Goal: Complete application form

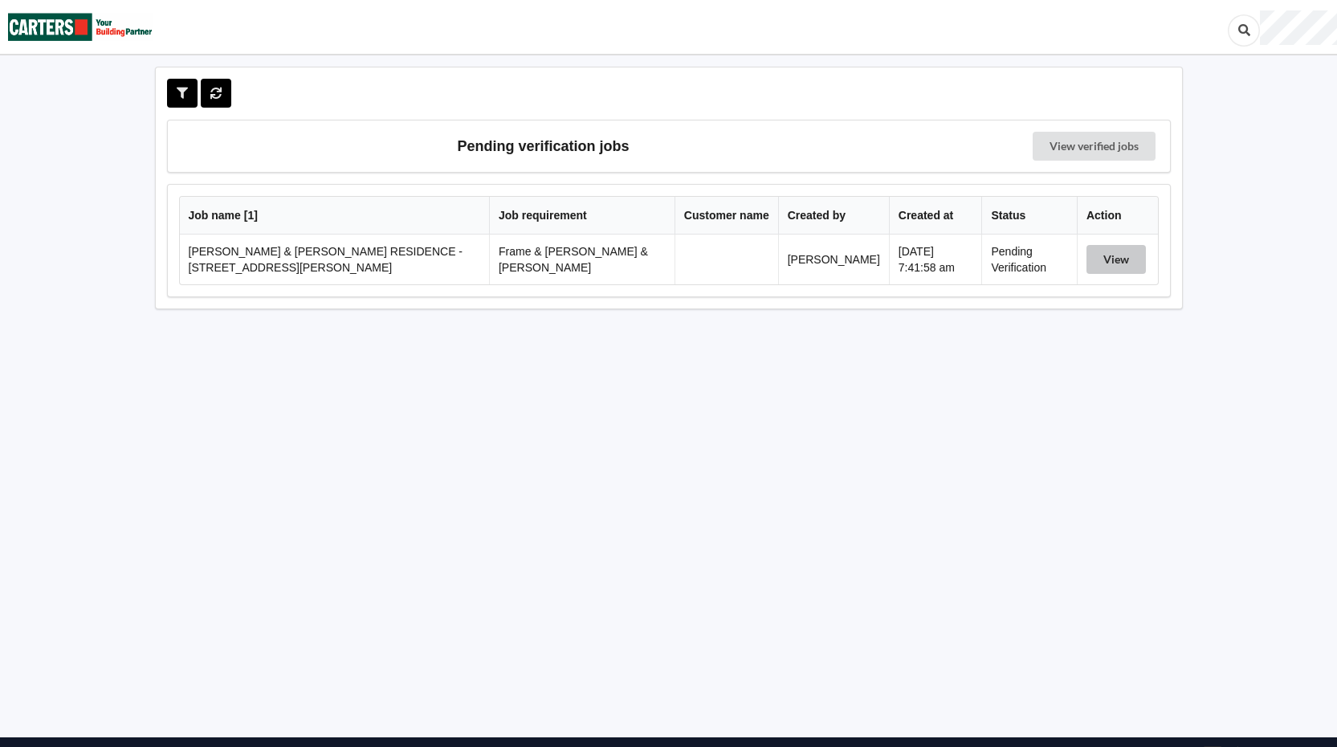
click at [1113, 260] on button "View" at bounding box center [1116, 259] width 59 height 29
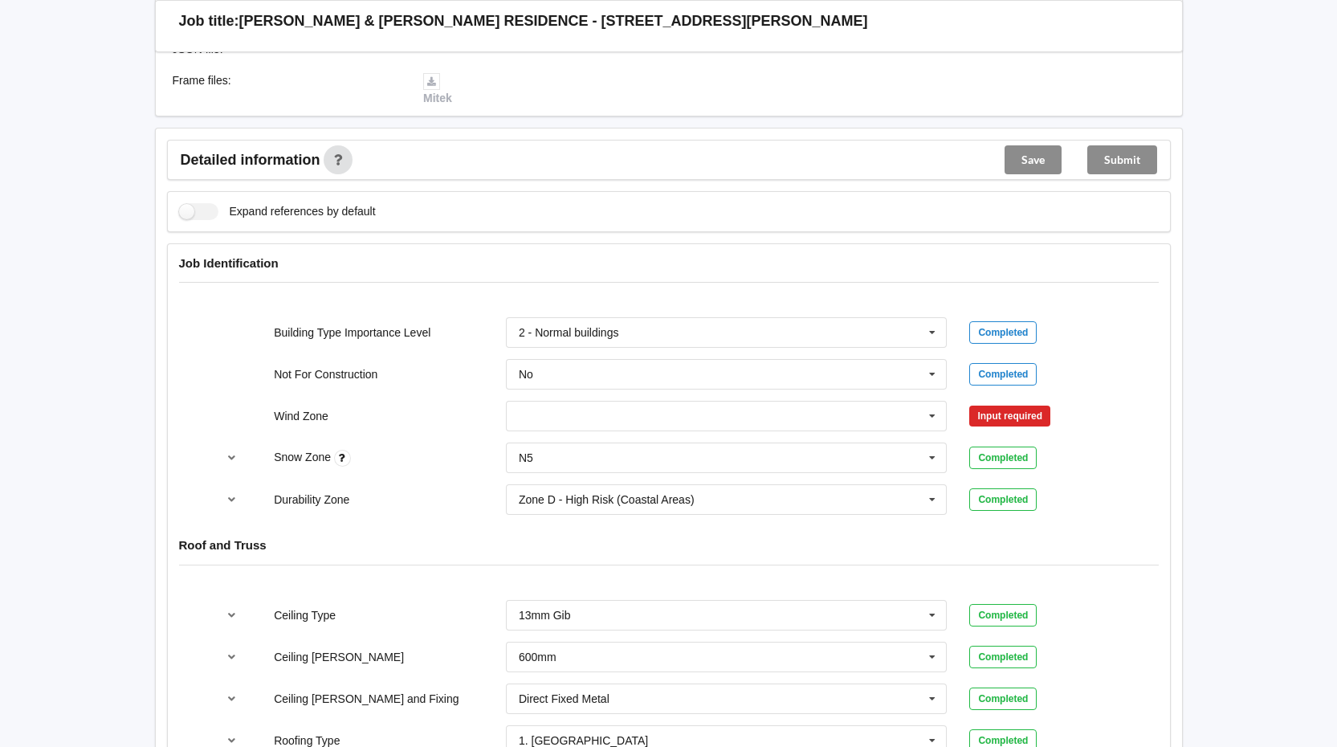
scroll to position [482, 0]
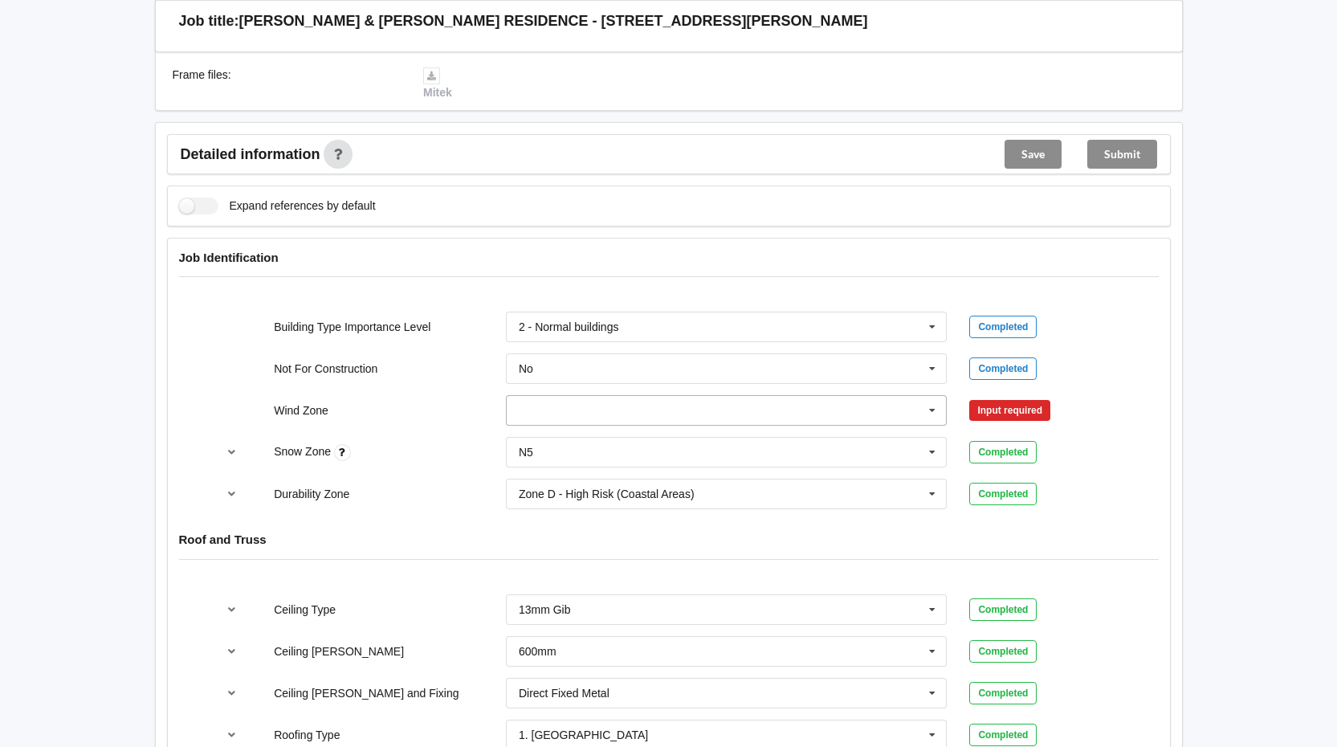
drag, startPoint x: 929, startPoint y: 394, endPoint x: 915, endPoint y: 394, distance: 13.7
click at [929, 396] on icon at bounding box center [933, 411] width 24 height 30
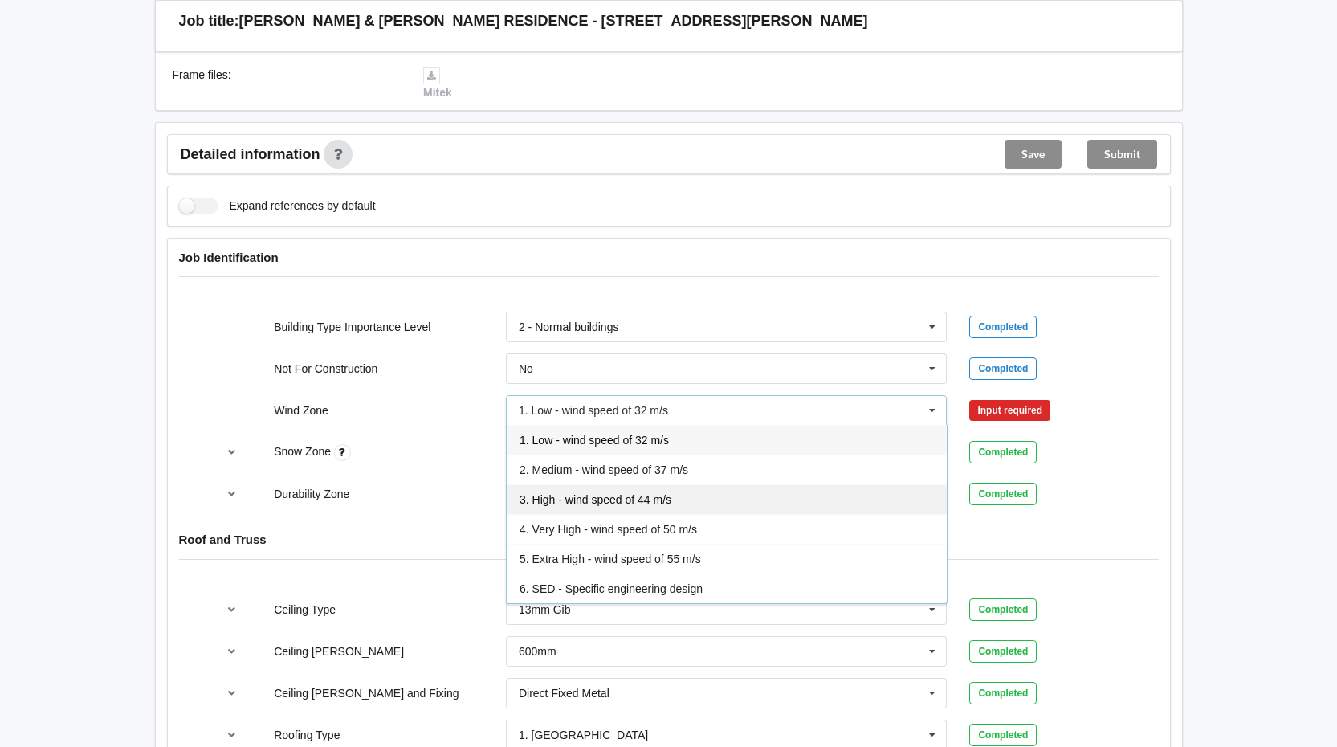
click at [704, 484] on div "3. High - wind speed of 44 m/s" at bounding box center [727, 499] width 440 height 30
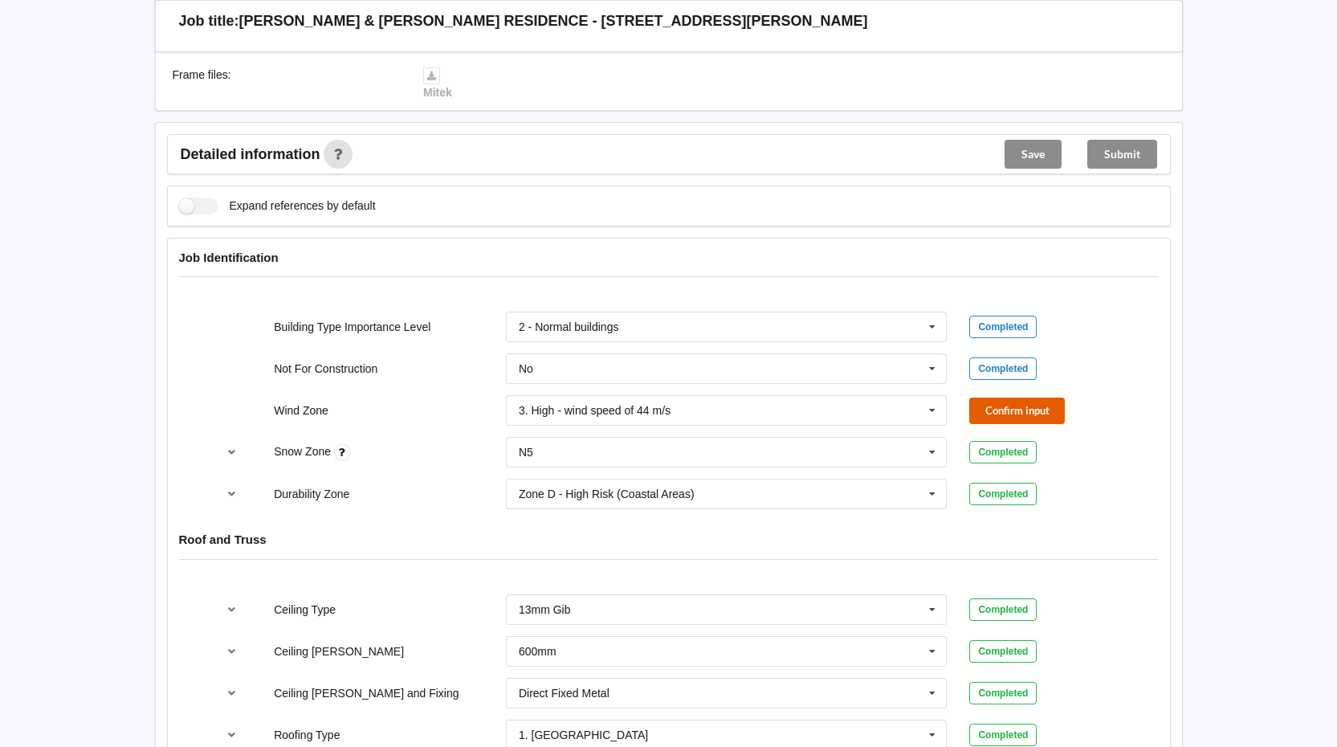
click at [1035, 402] on button "Confirm input" at bounding box center [1018, 411] width 96 height 27
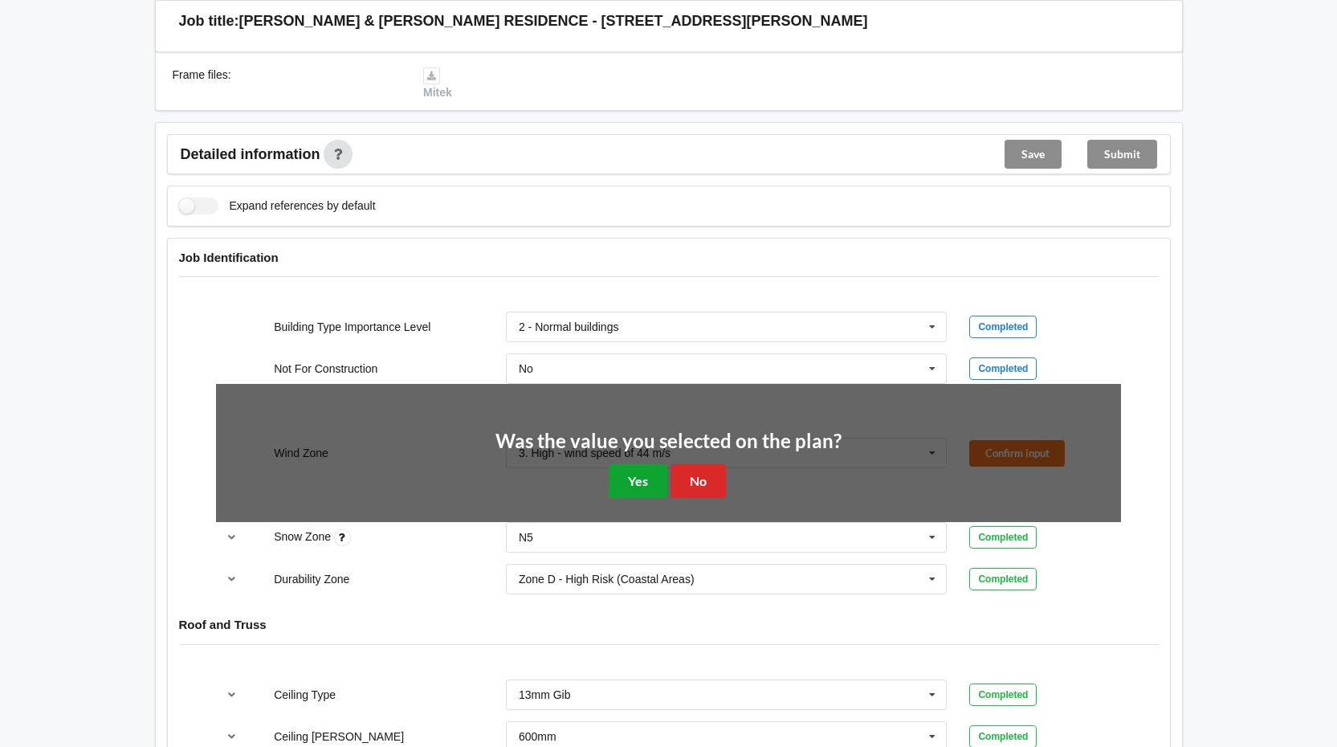
click at [654, 464] on button "Yes" at bounding box center [638, 480] width 59 height 33
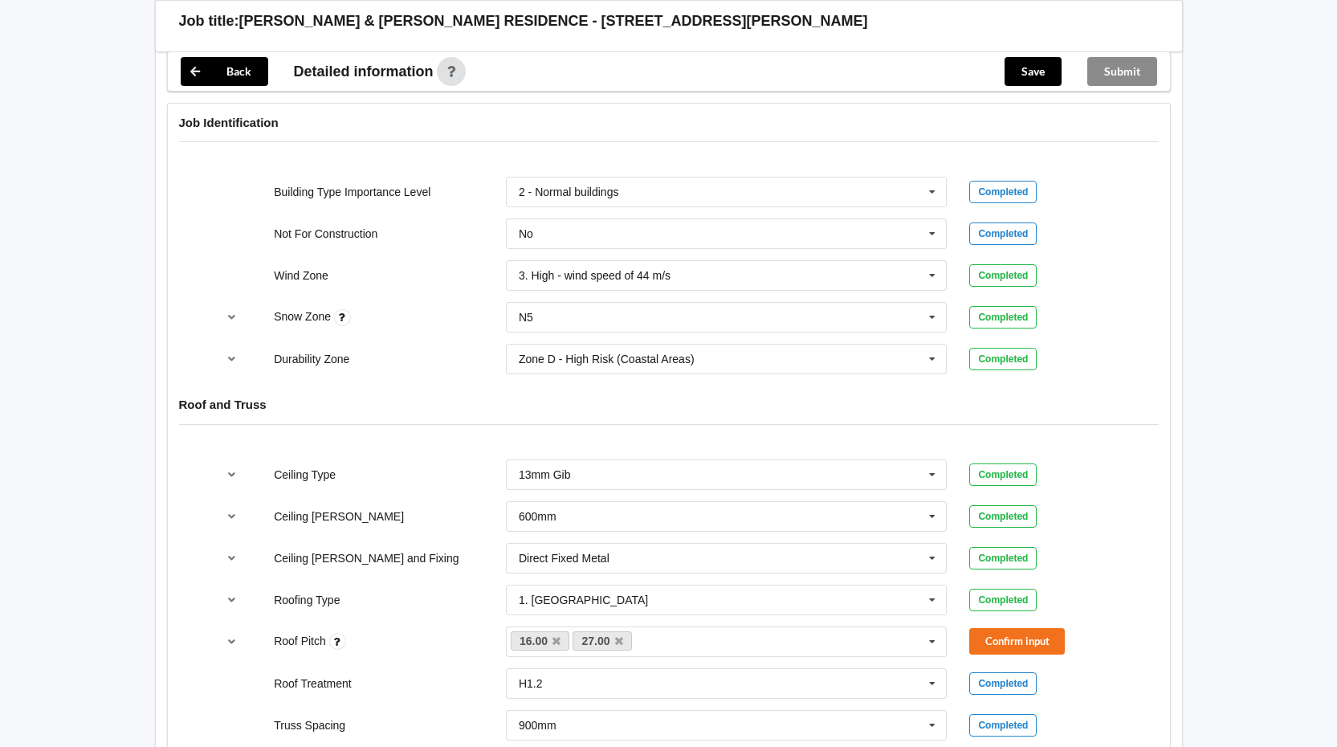
scroll to position [643, 0]
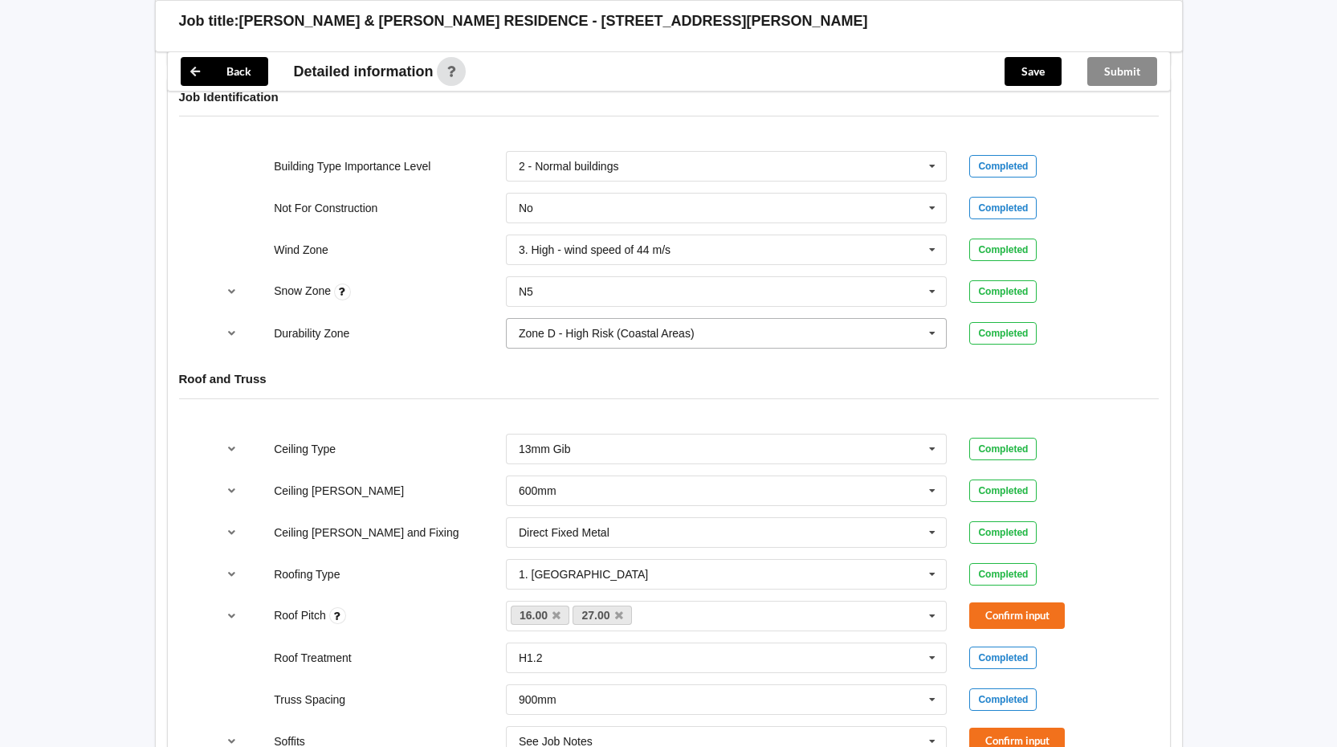
click at [929, 319] on icon at bounding box center [933, 334] width 24 height 30
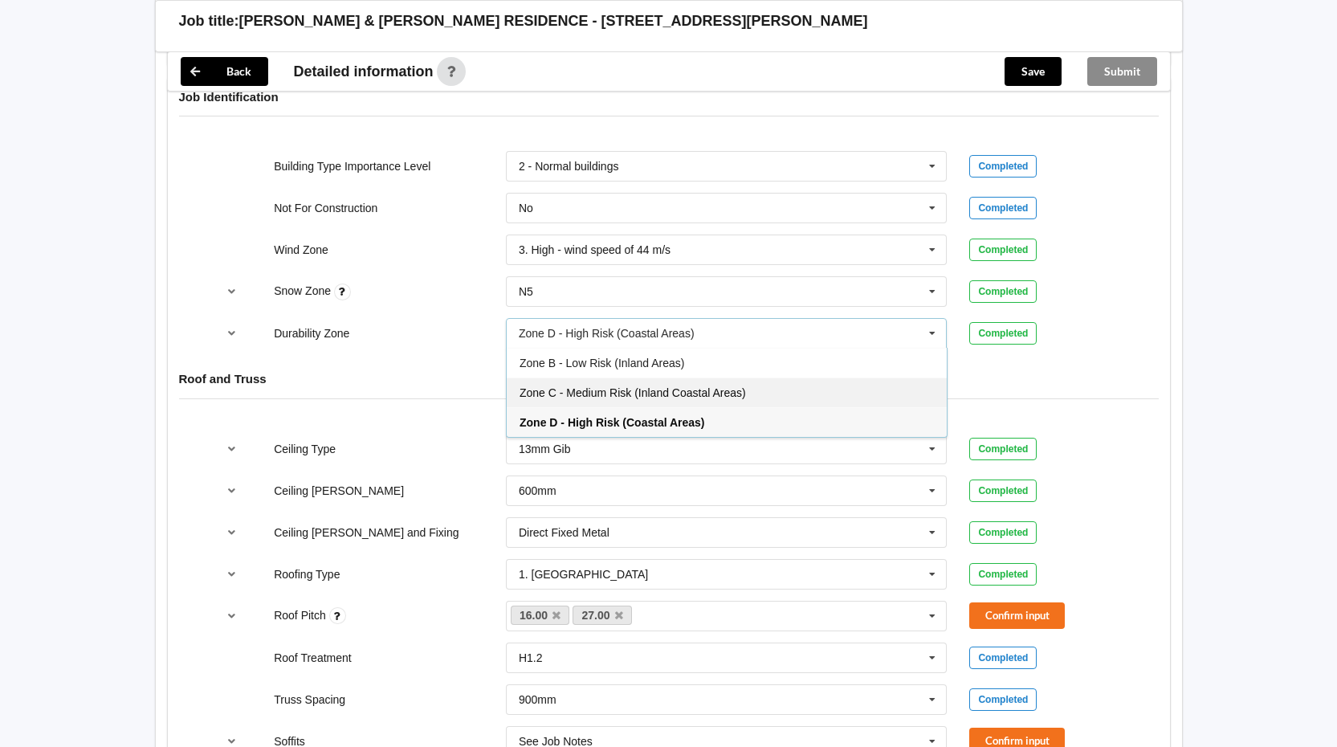
click at [733, 386] on span "Zone C - Medium Risk (Inland Coastal Areas)" at bounding box center [633, 392] width 227 height 13
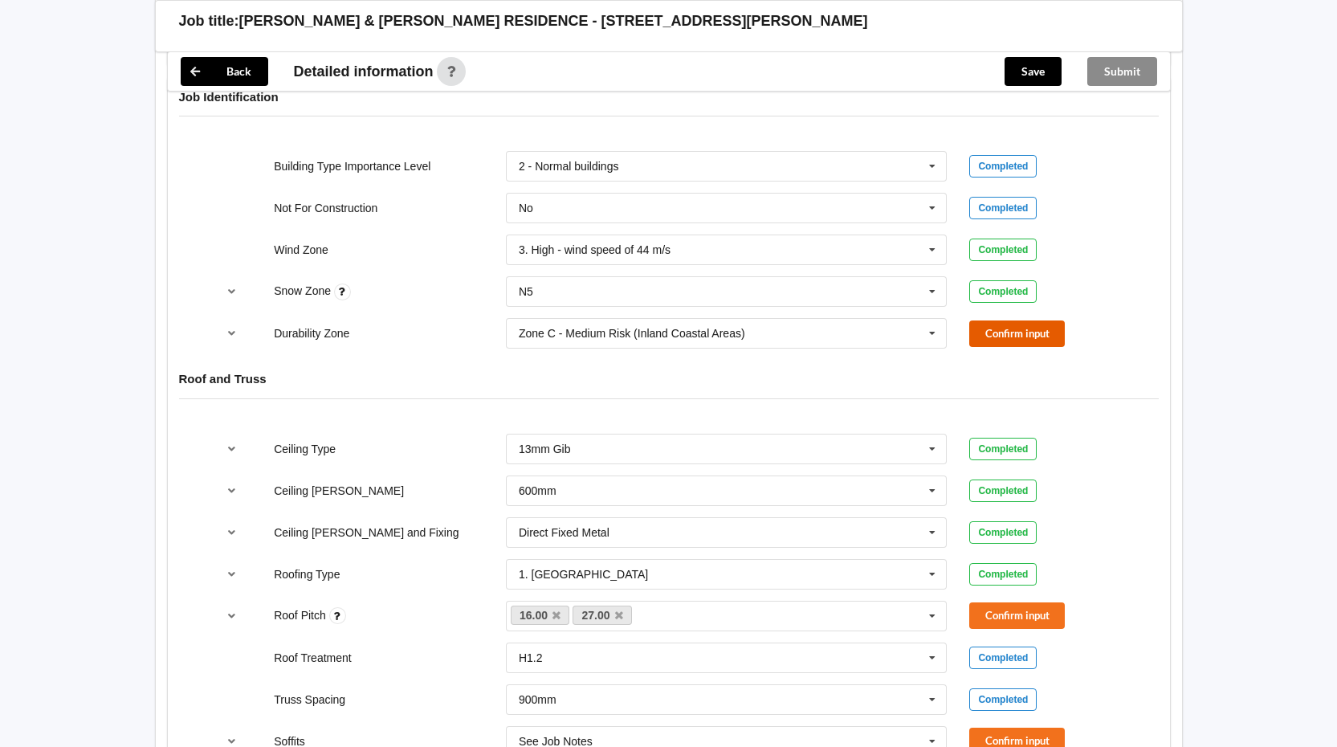
click at [1024, 321] on button "Confirm input" at bounding box center [1018, 334] width 96 height 27
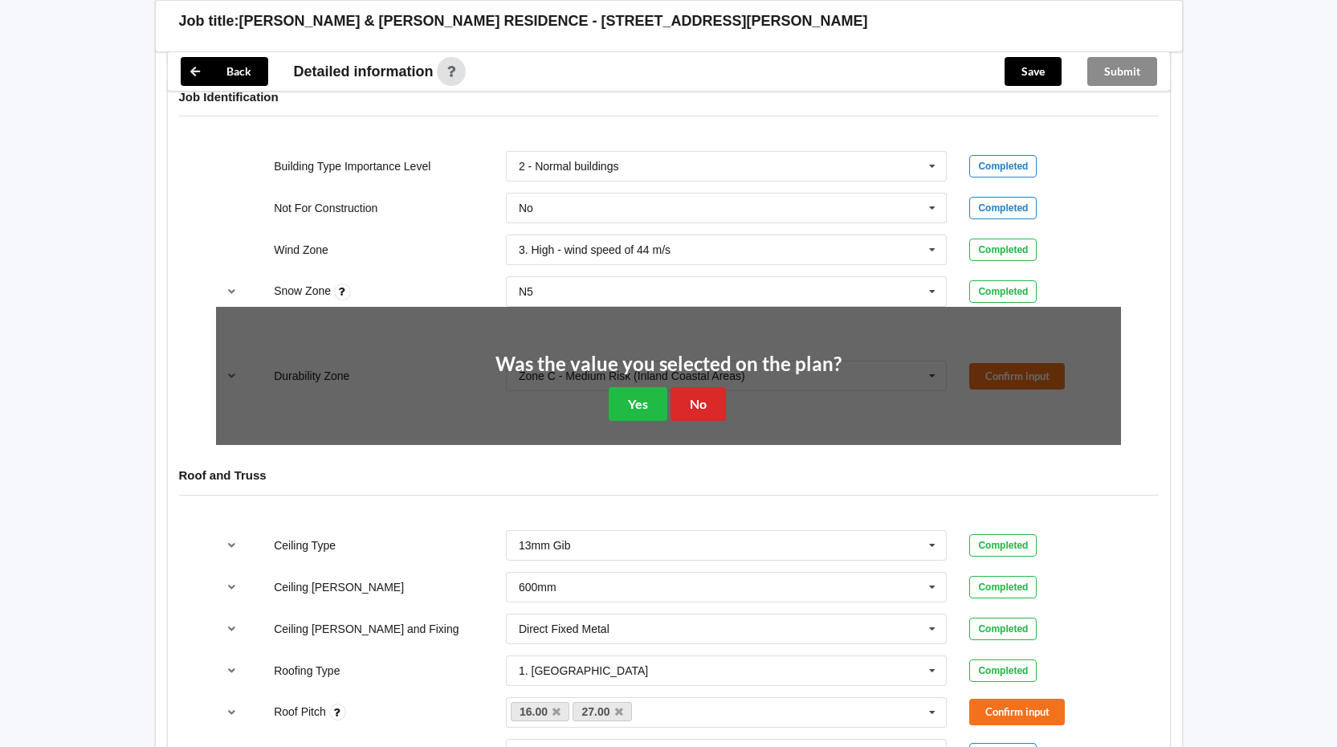
click at [731, 382] on div "Was the value you selected on the plan? Yes No" at bounding box center [669, 387] width 346 height 67
click at [720, 387] on button "No" at bounding box center [698, 403] width 55 height 33
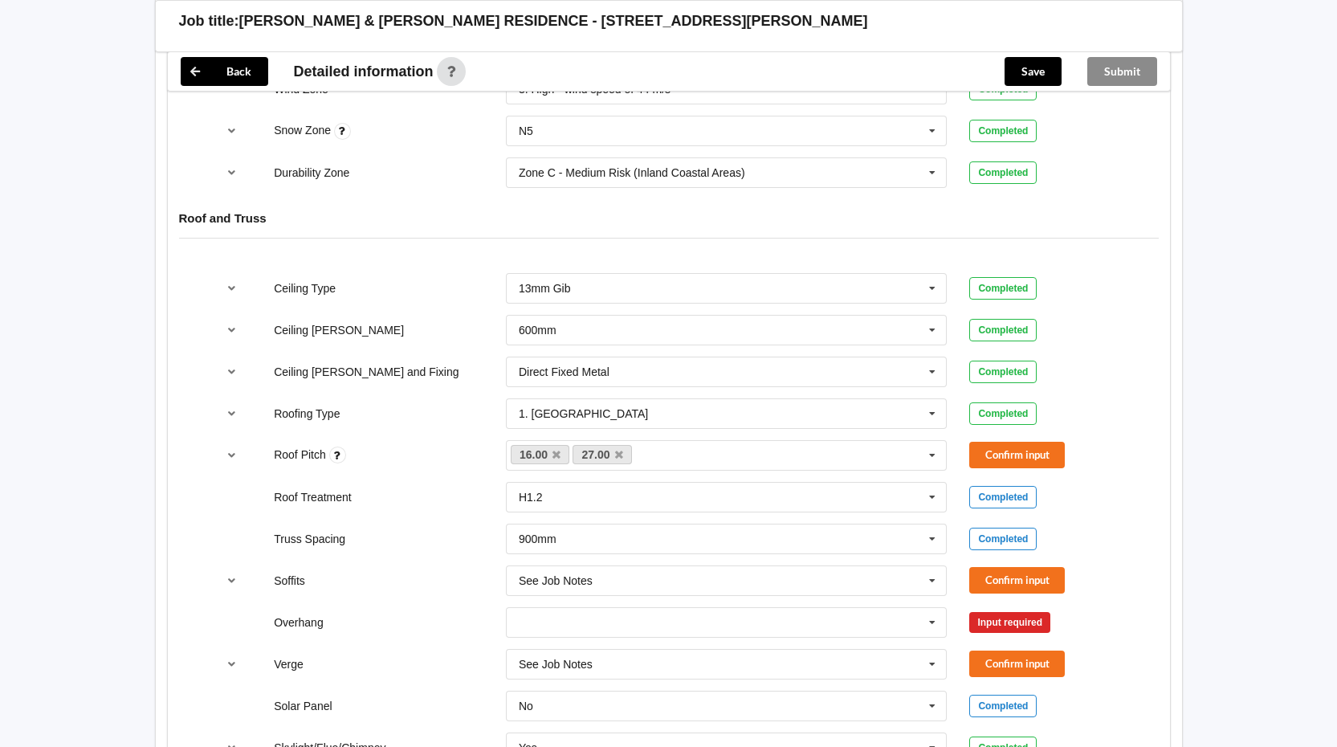
scroll to position [884, 0]
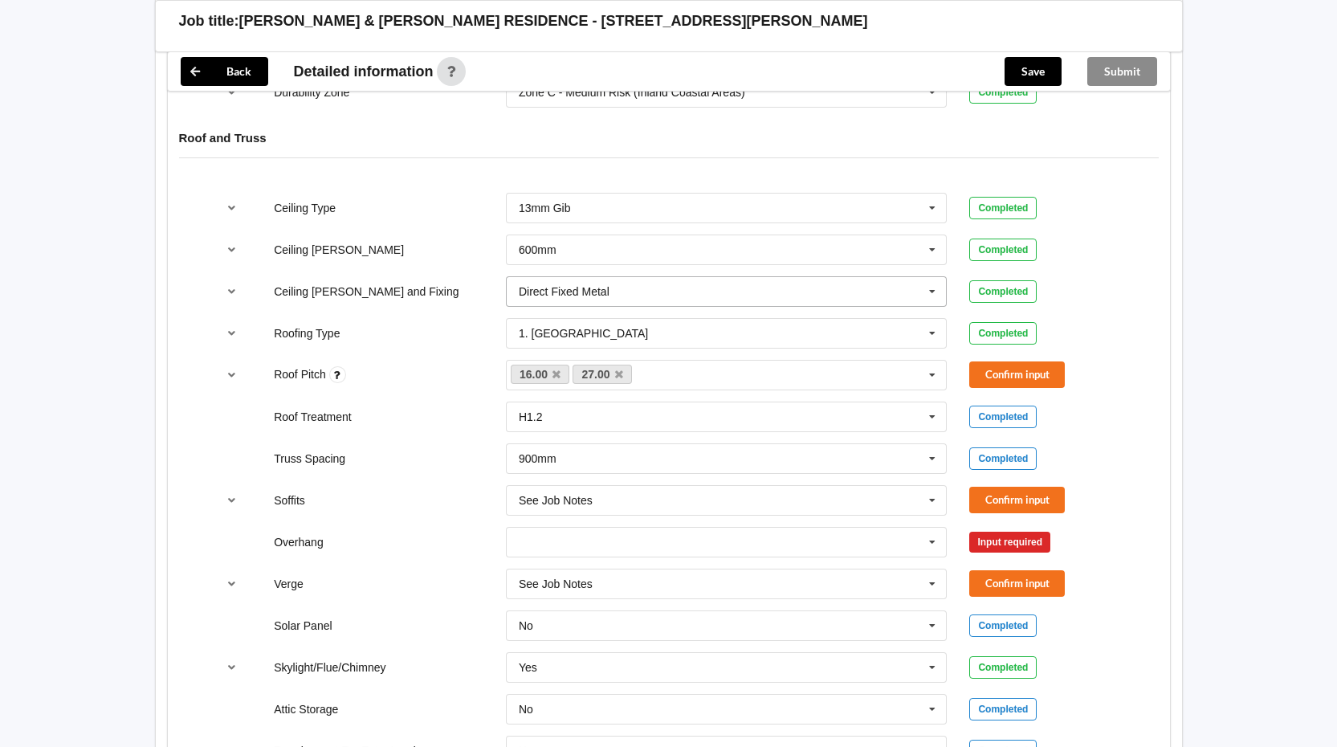
click at [938, 277] on icon at bounding box center [933, 292] width 24 height 30
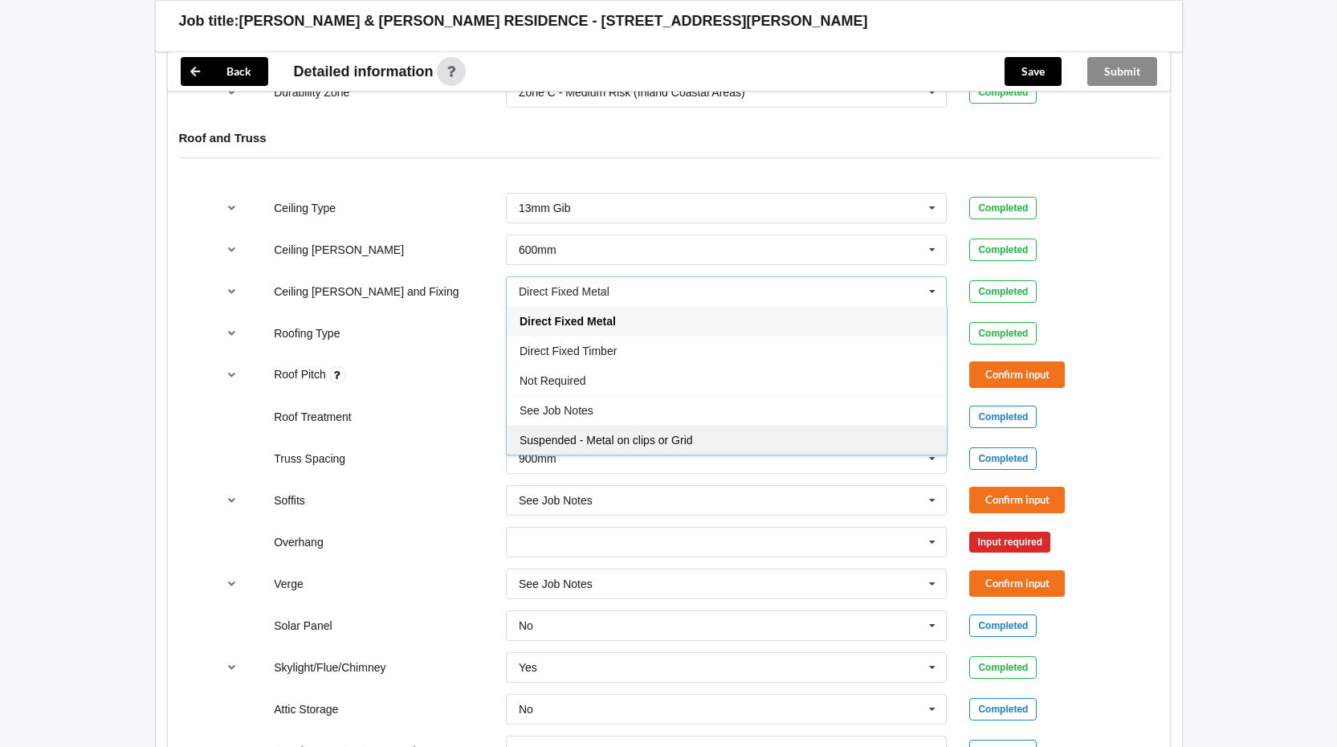
click at [737, 425] on div "Suspended - Metal on clips or Grid" at bounding box center [727, 440] width 440 height 30
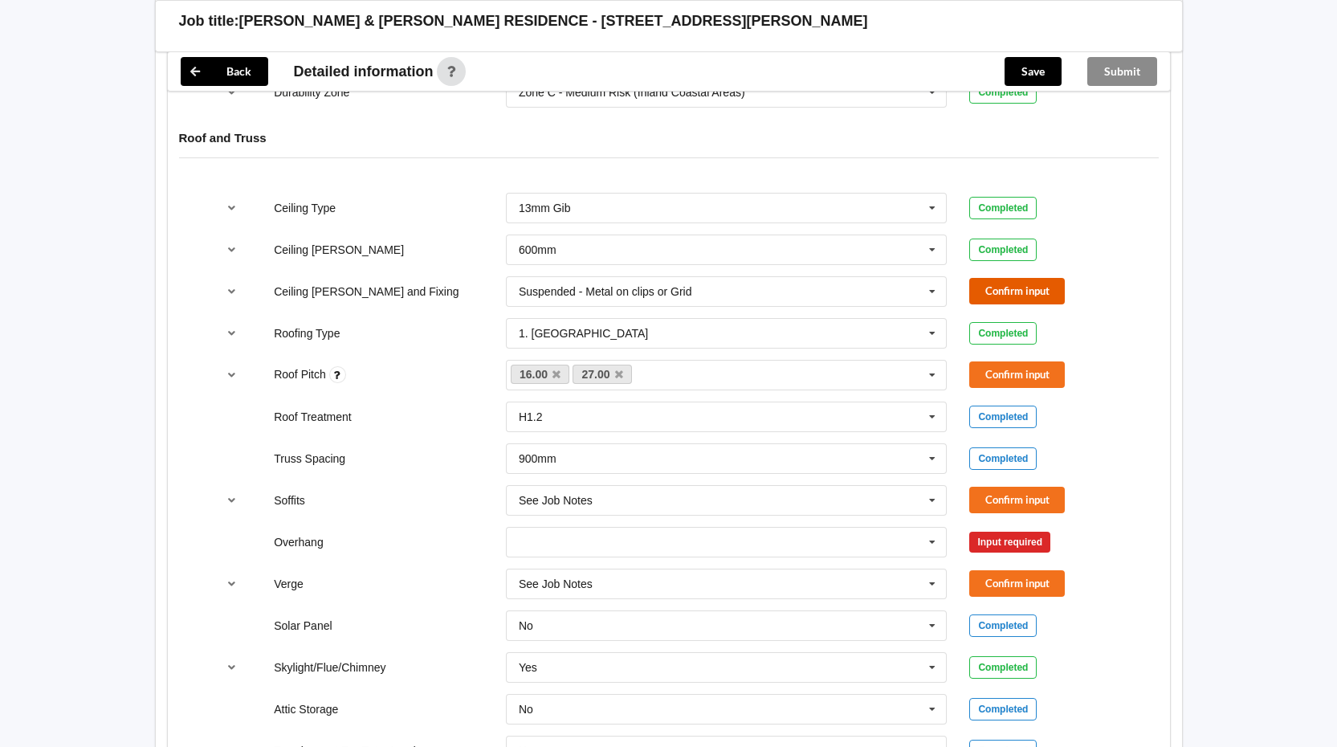
click at [1014, 278] on button "Confirm input" at bounding box center [1018, 291] width 96 height 27
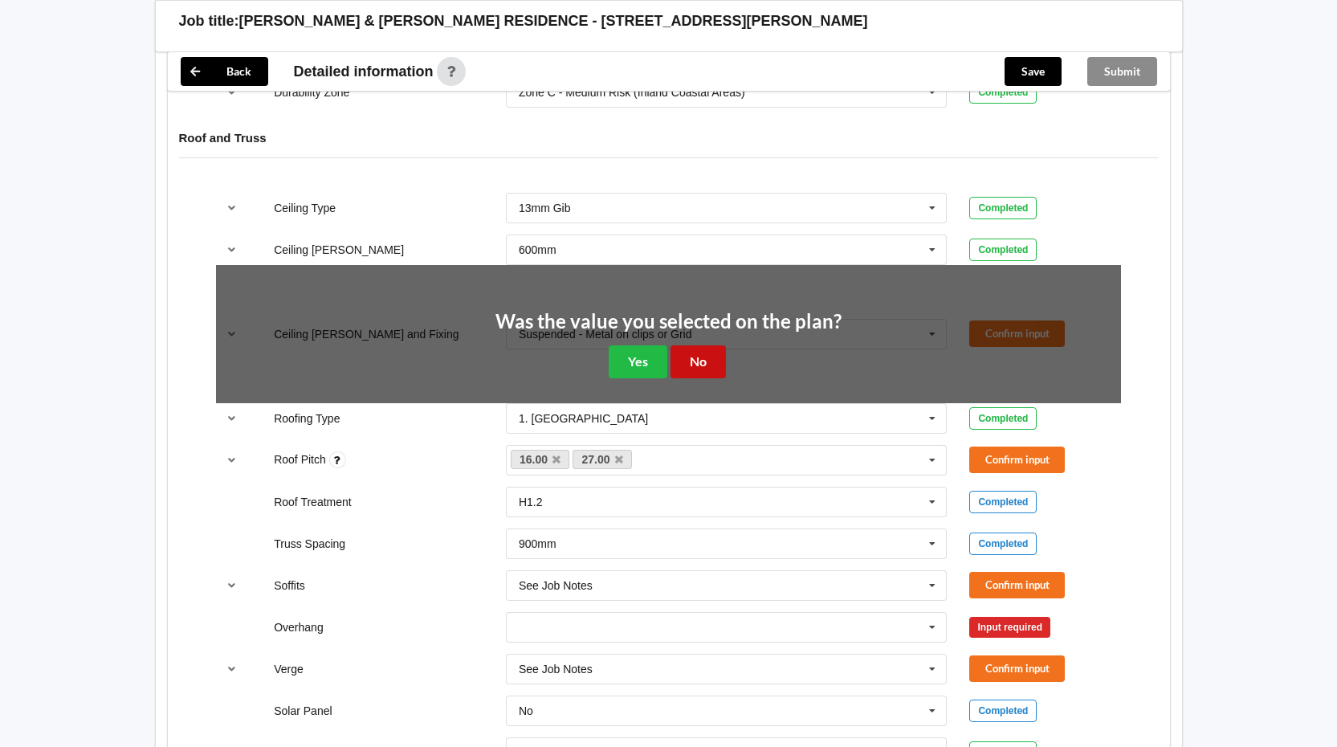
click at [708, 345] on button "No" at bounding box center [698, 361] width 55 height 33
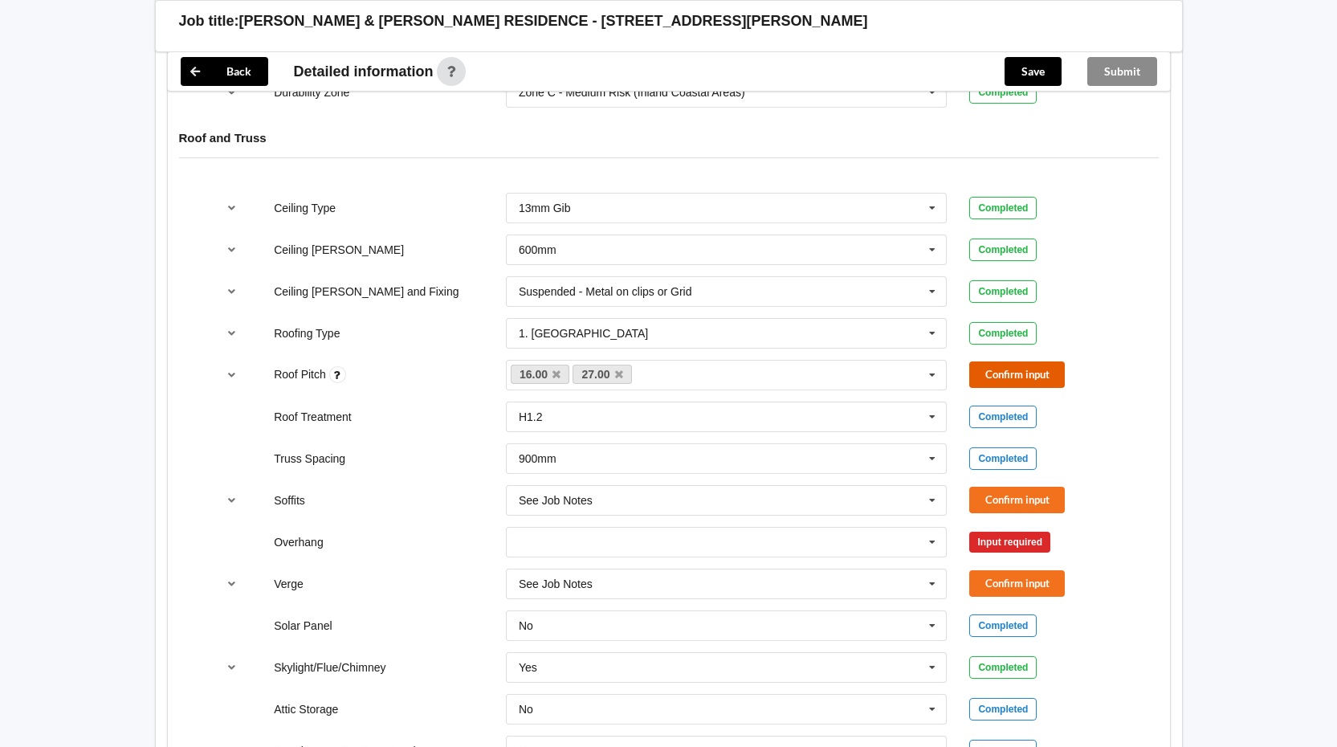
click at [979, 361] on button "Confirm input" at bounding box center [1018, 374] width 96 height 27
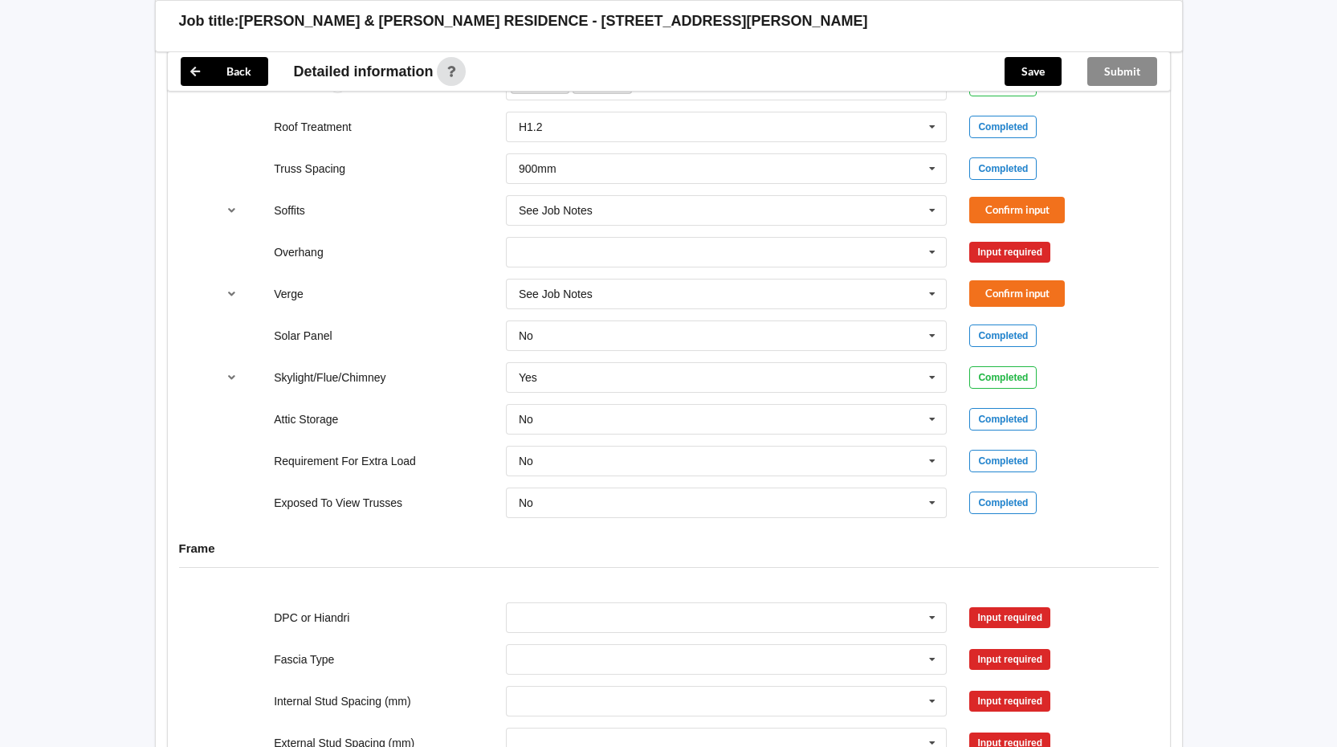
scroll to position [1093, 0]
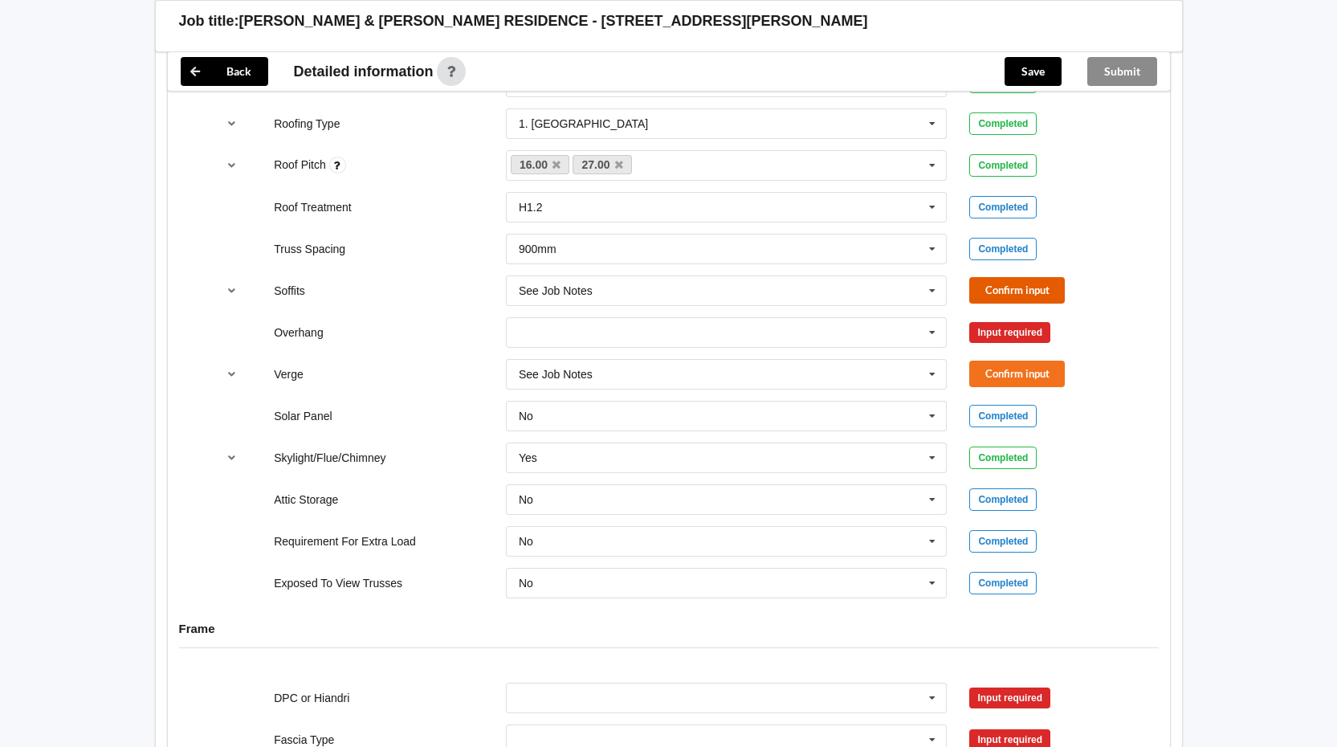
click at [1021, 277] on button "Confirm input" at bounding box center [1018, 290] width 96 height 27
click at [937, 318] on icon at bounding box center [933, 333] width 24 height 30
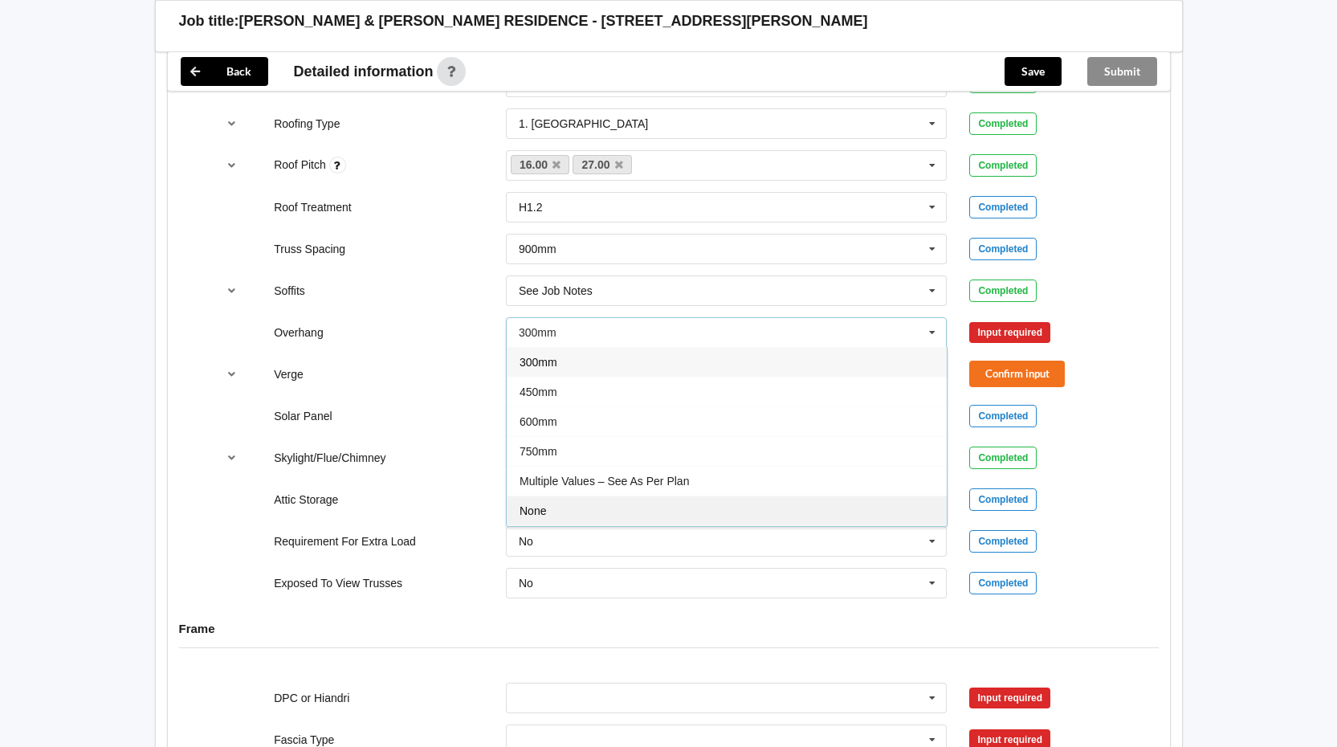
click at [742, 496] on div "None" at bounding box center [727, 511] width 440 height 30
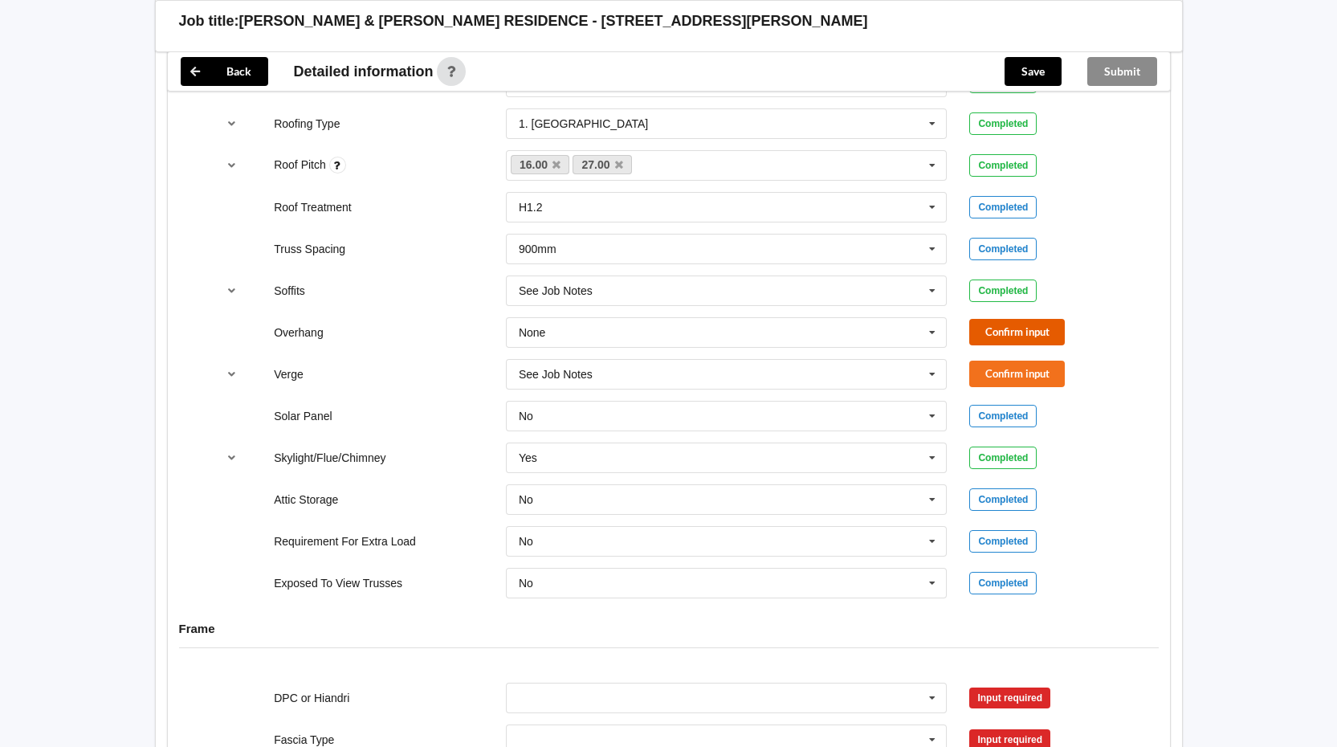
click at [1015, 319] on button "Confirm input" at bounding box center [1018, 332] width 96 height 27
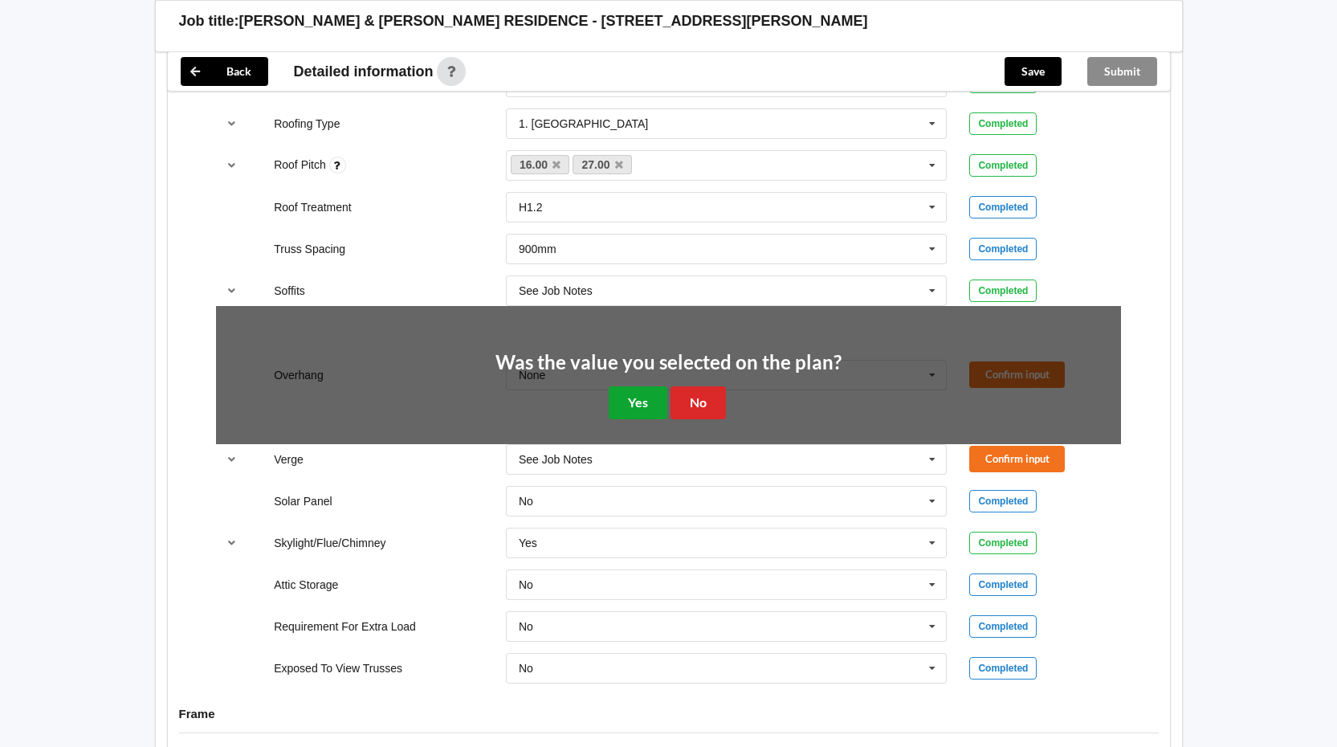
click at [631, 386] on button "Yes" at bounding box center [638, 402] width 59 height 33
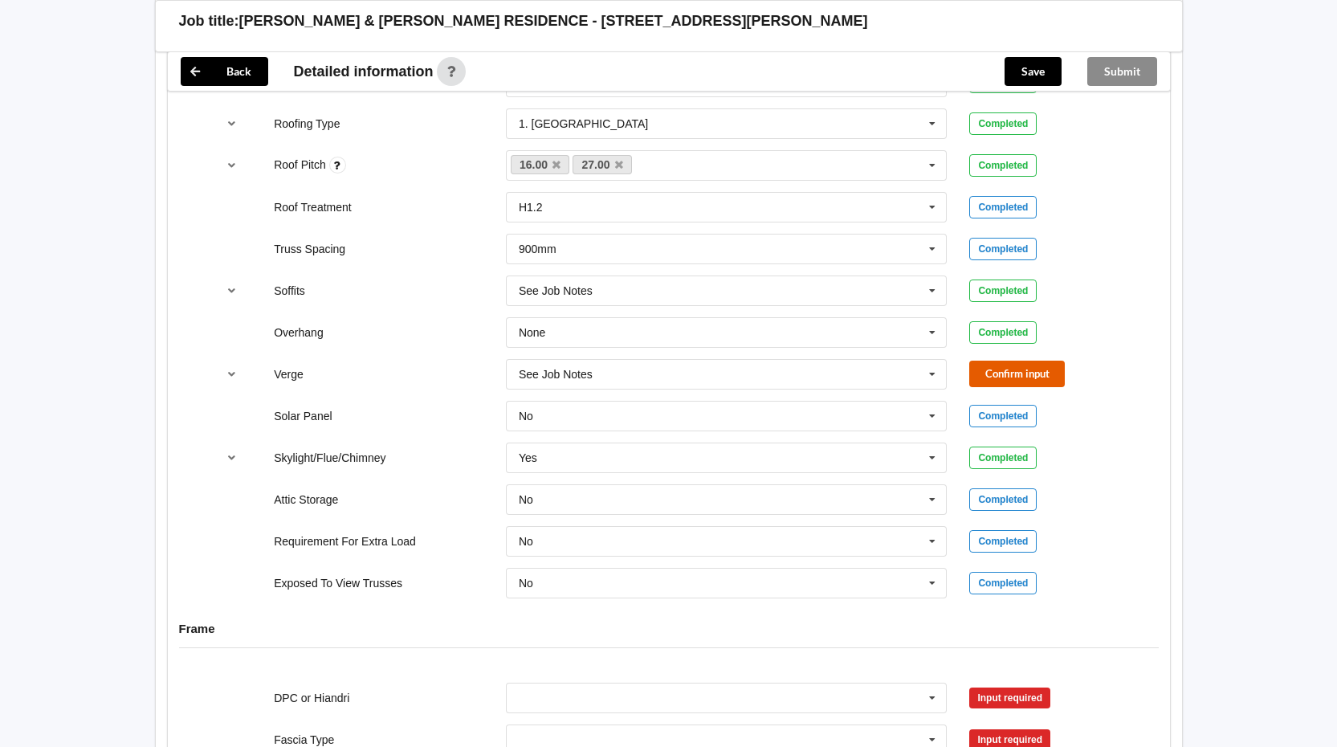
click at [1027, 362] on button "Confirm input" at bounding box center [1018, 374] width 96 height 27
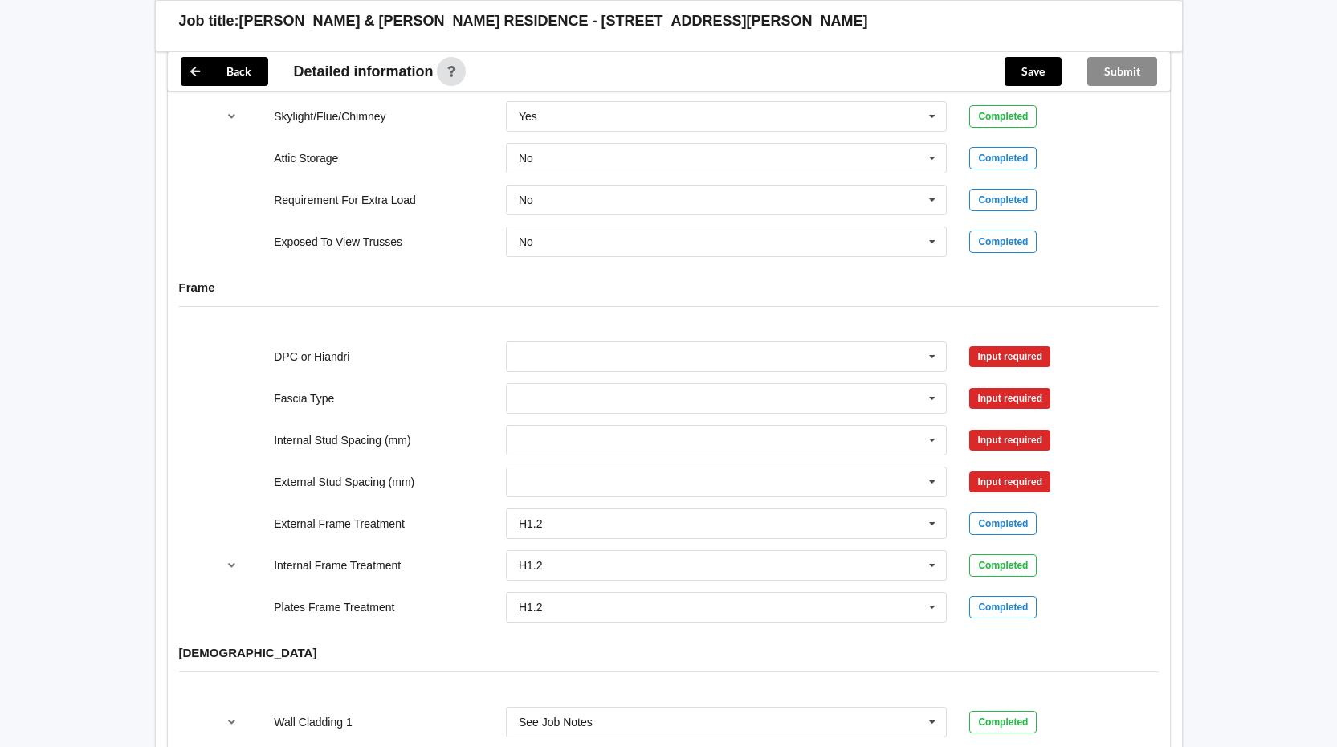
scroll to position [1495, 0]
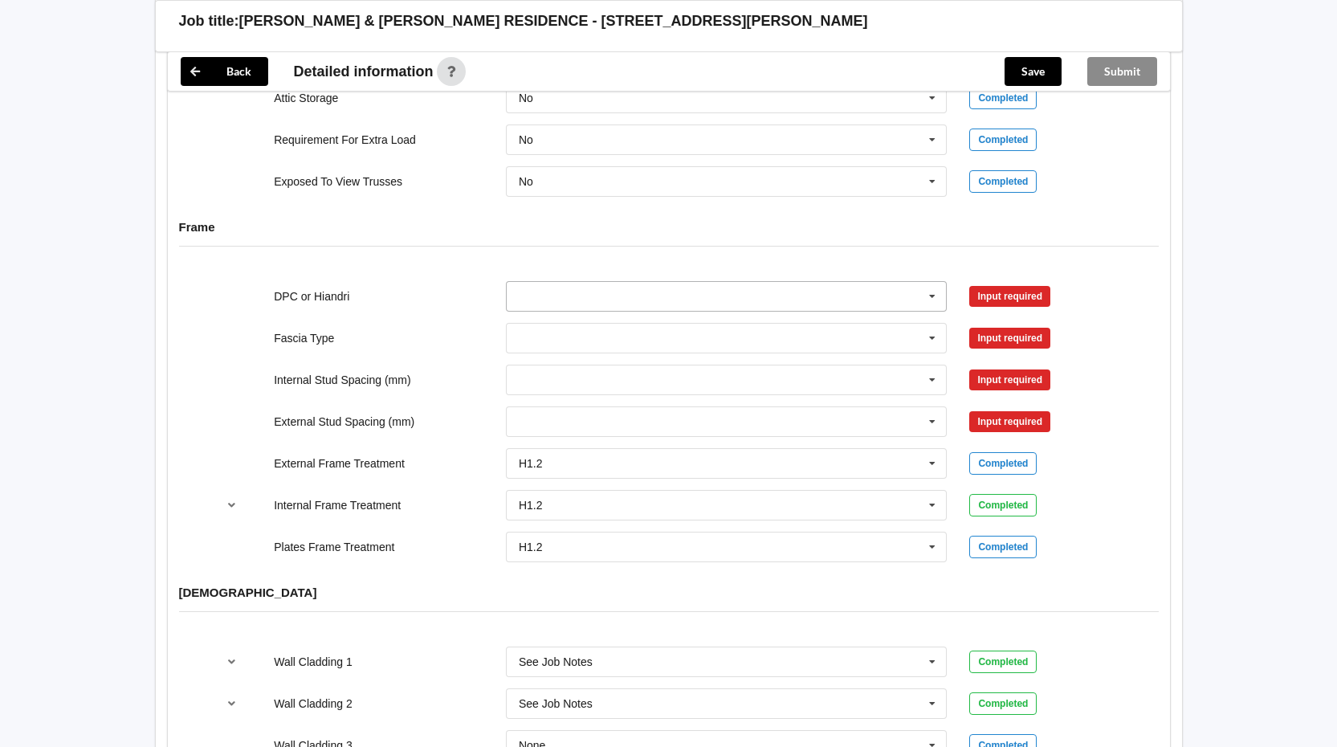
click at [933, 282] on icon at bounding box center [933, 297] width 24 height 30
click at [741, 311] on div "DPC Fitted" at bounding box center [727, 326] width 440 height 30
click at [994, 289] on button "Confirm input" at bounding box center [1018, 296] width 96 height 27
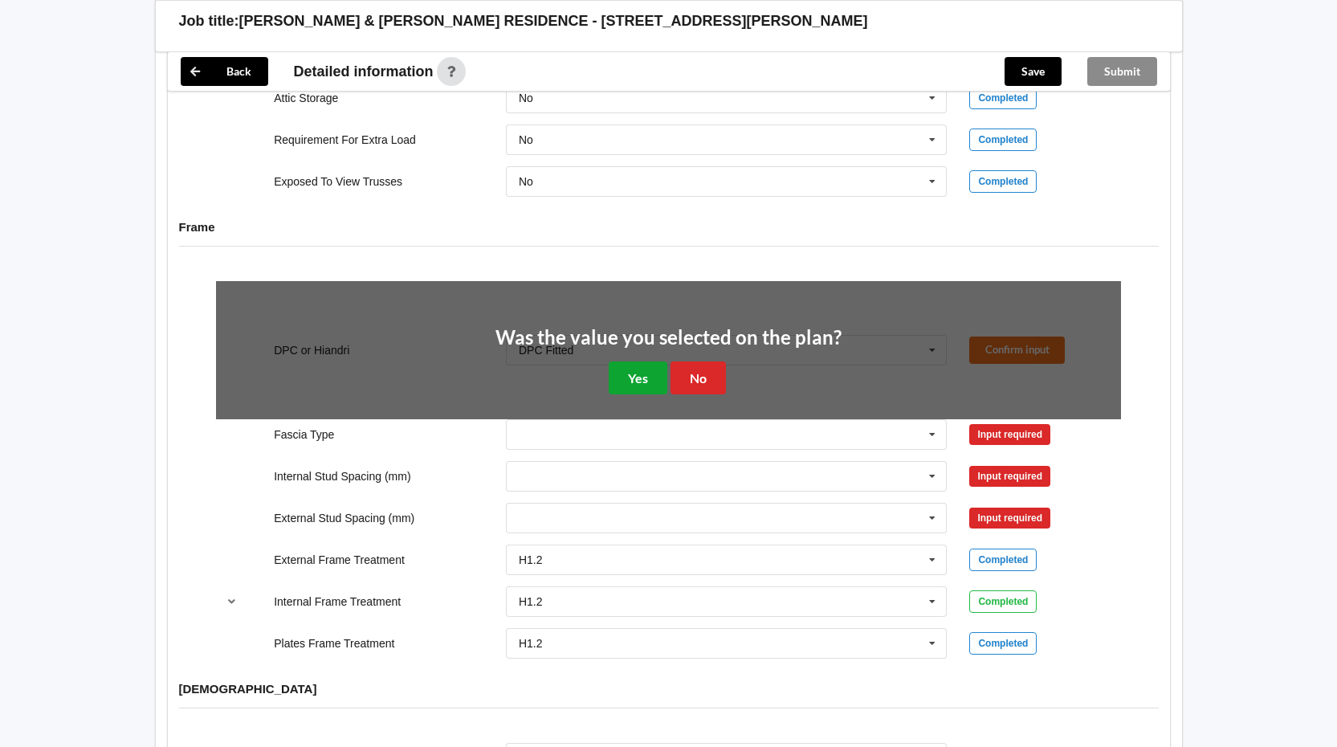
click at [635, 361] on button "Yes" at bounding box center [638, 377] width 59 height 33
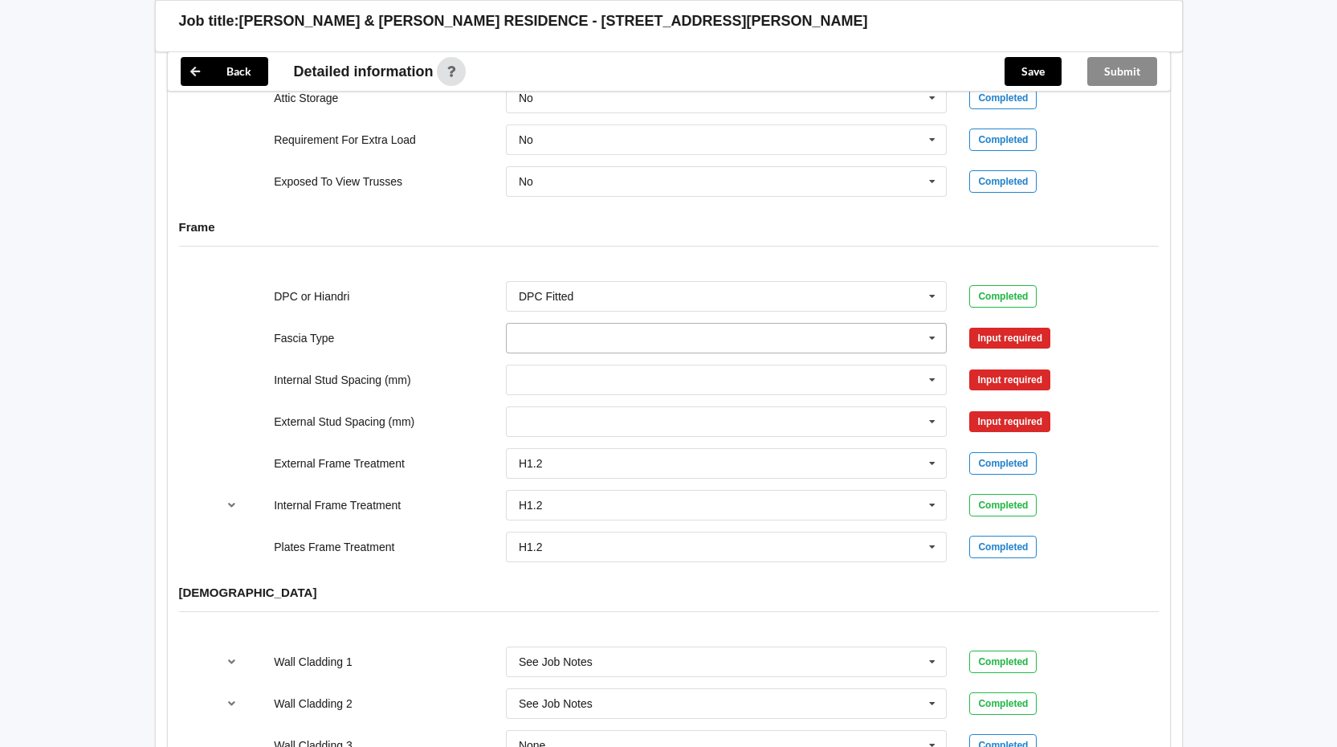
click at [933, 326] on icon at bounding box center [933, 339] width 24 height 30
drag, startPoint x: 735, startPoint y: 370, endPoint x: 787, endPoint y: 353, distance: 54.9
click at [735, 382] on div "Continuous 180" at bounding box center [727, 397] width 440 height 30
click at [1011, 325] on button "Confirm input" at bounding box center [1018, 338] width 96 height 27
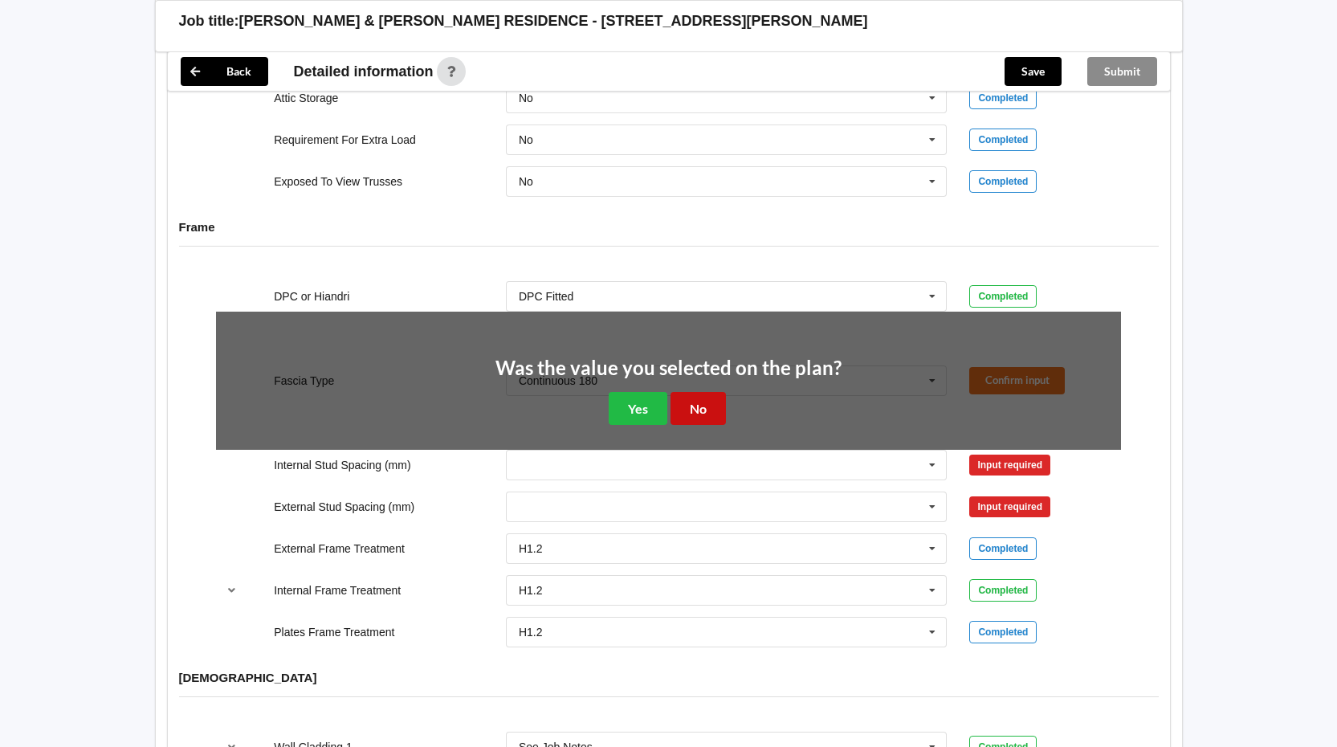
click at [708, 392] on button "No" at bounding box center [698, 408] width 55 height 33
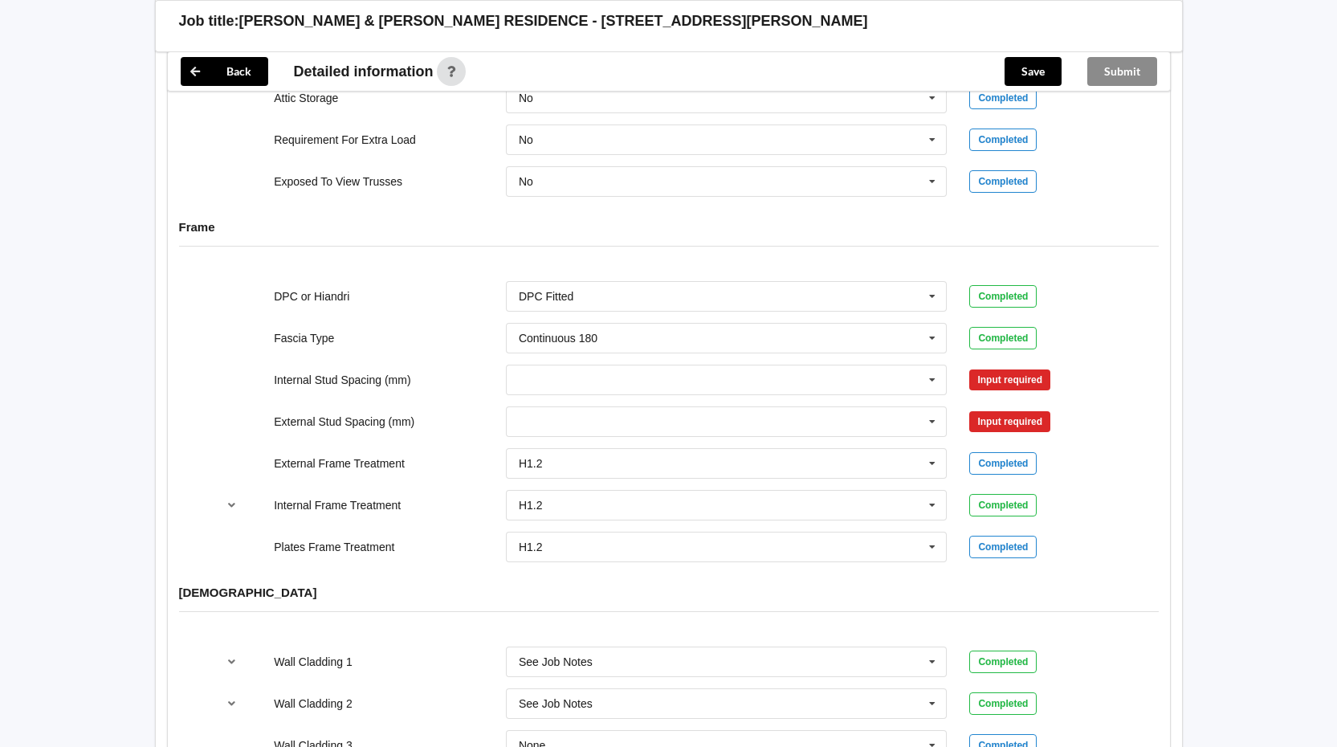
click at [1011, 370] on div "Input required" at bounding box center [1010, 380] width 81 height 21
click at [933, 365] on icon at bounding box center [933, 380] width 24 height 30
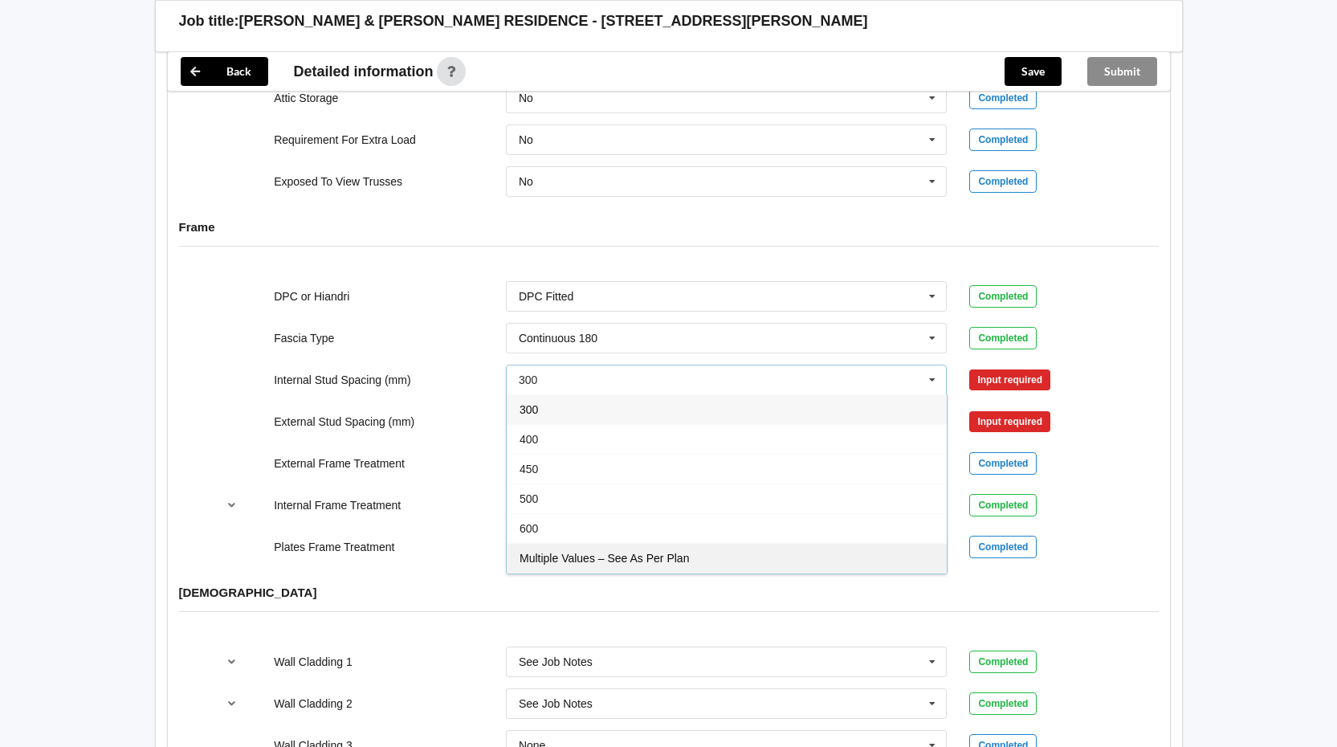
click at [704, 543] on div "Multiple Values – See As Per Plan" at bounding box center [727, 558] width 440 height 30
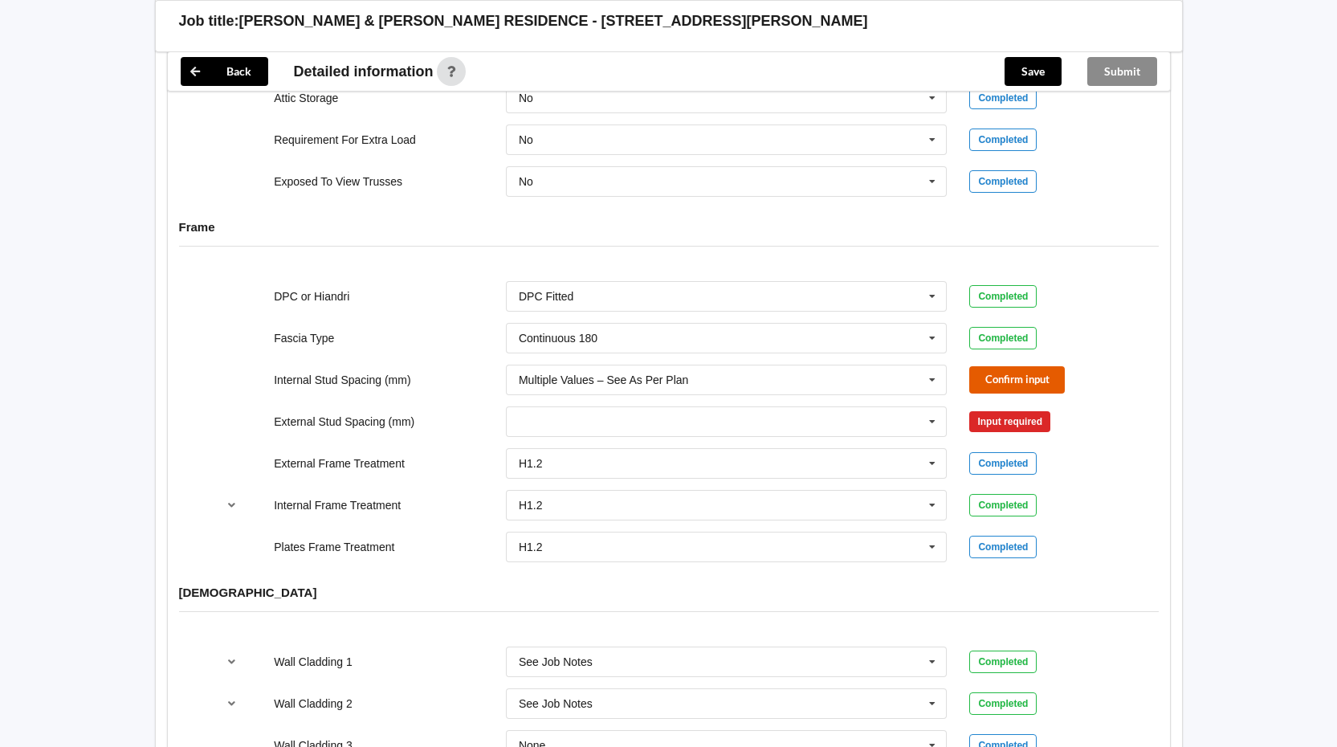
click at [1043, 367] on button "Confirm input" at bounding box center [1018, 379] width 96 height 27
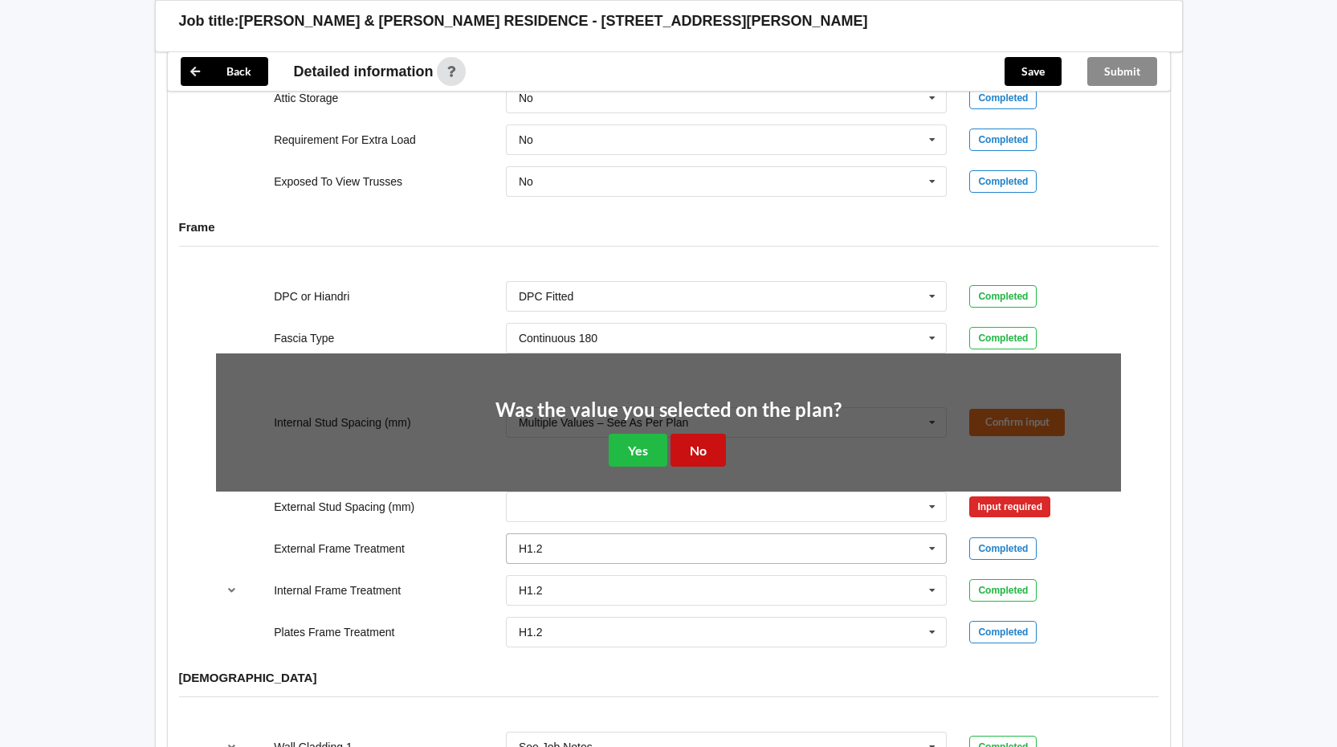
click at [706, 434] on button "No" at bounding box center [698, 450] width 55 height 33
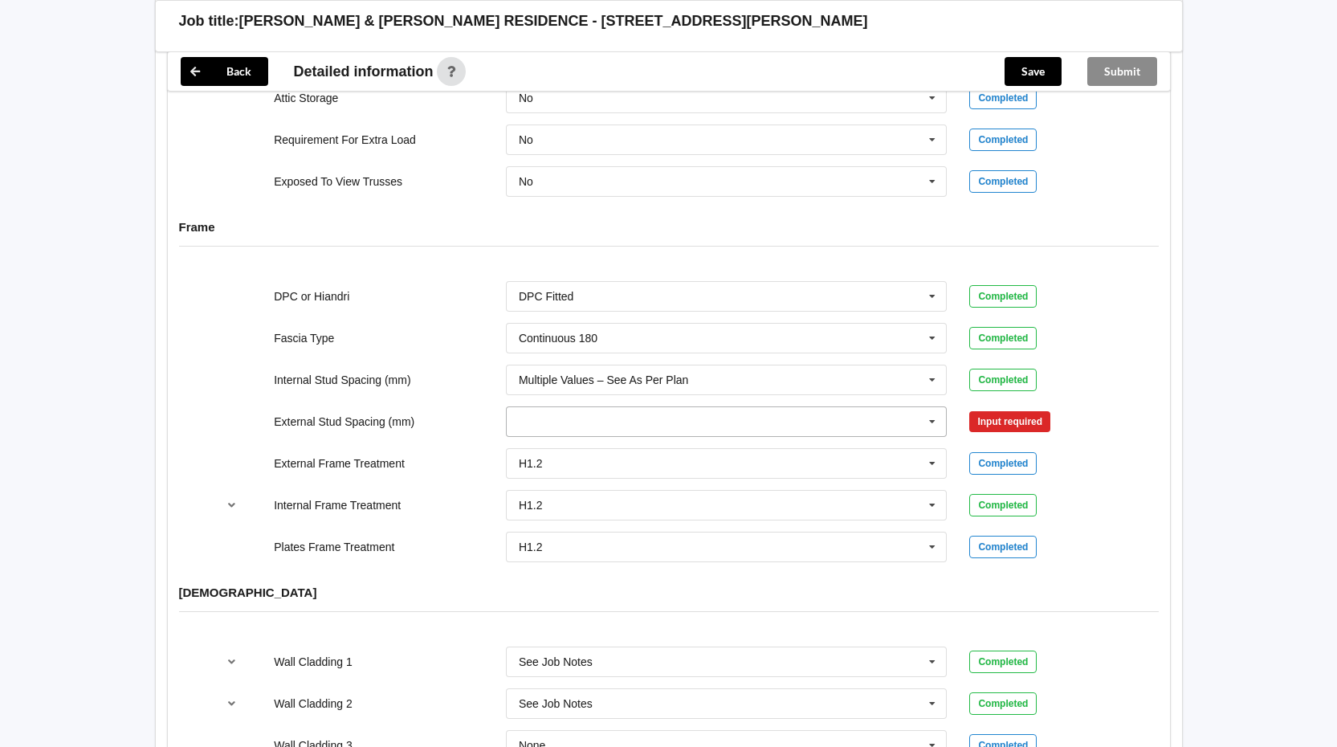
click at [931, 408] on icon at bounding box center [933, 422] width 24 height 30
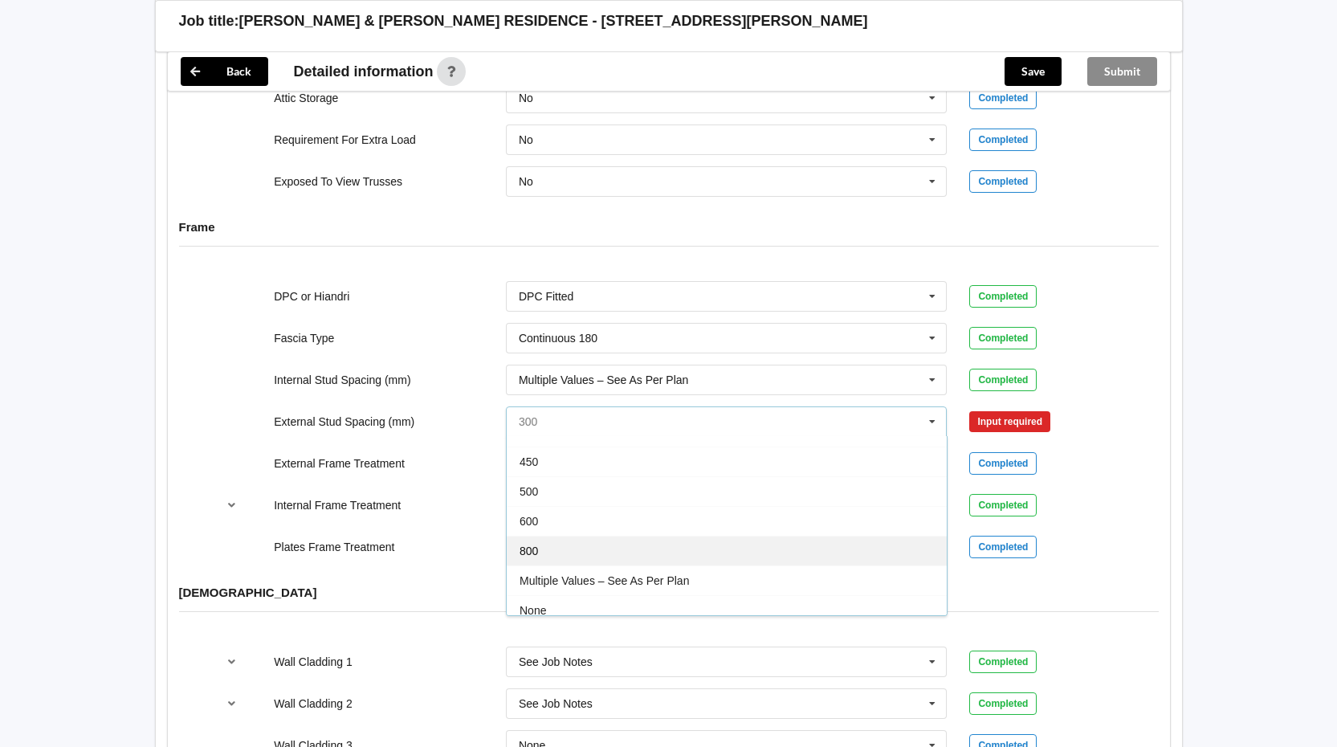
scroll to position [88, 0]
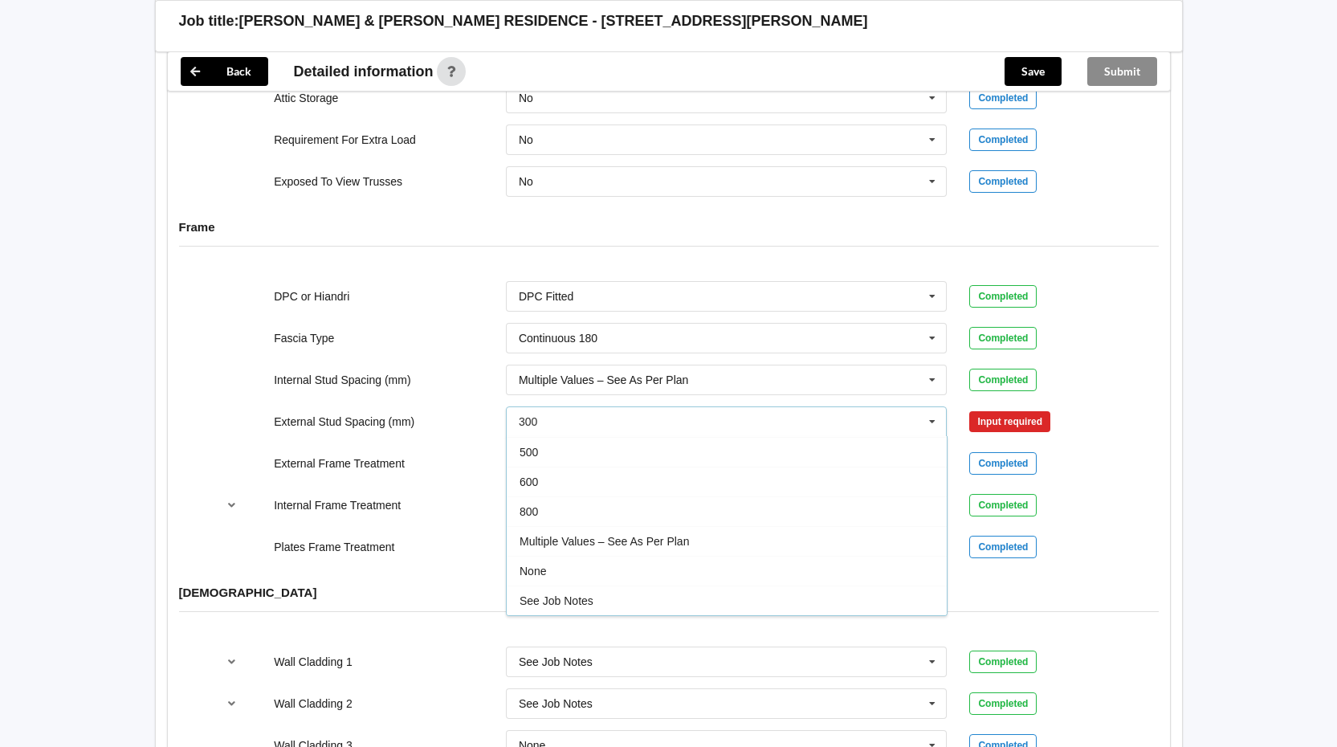
drag, startPoint x: 682, startPoint y: 523, endPoint x: 782, endPoint y: 472, distance: 112.1
click at [683, 535] on span "Multiple Values – See As Per Plan" at bounding box center [604, 541] width 169 height 13
click at [1006, 408] on button "Confirm input" at bounding box center [1018, 421] width 96 height 27
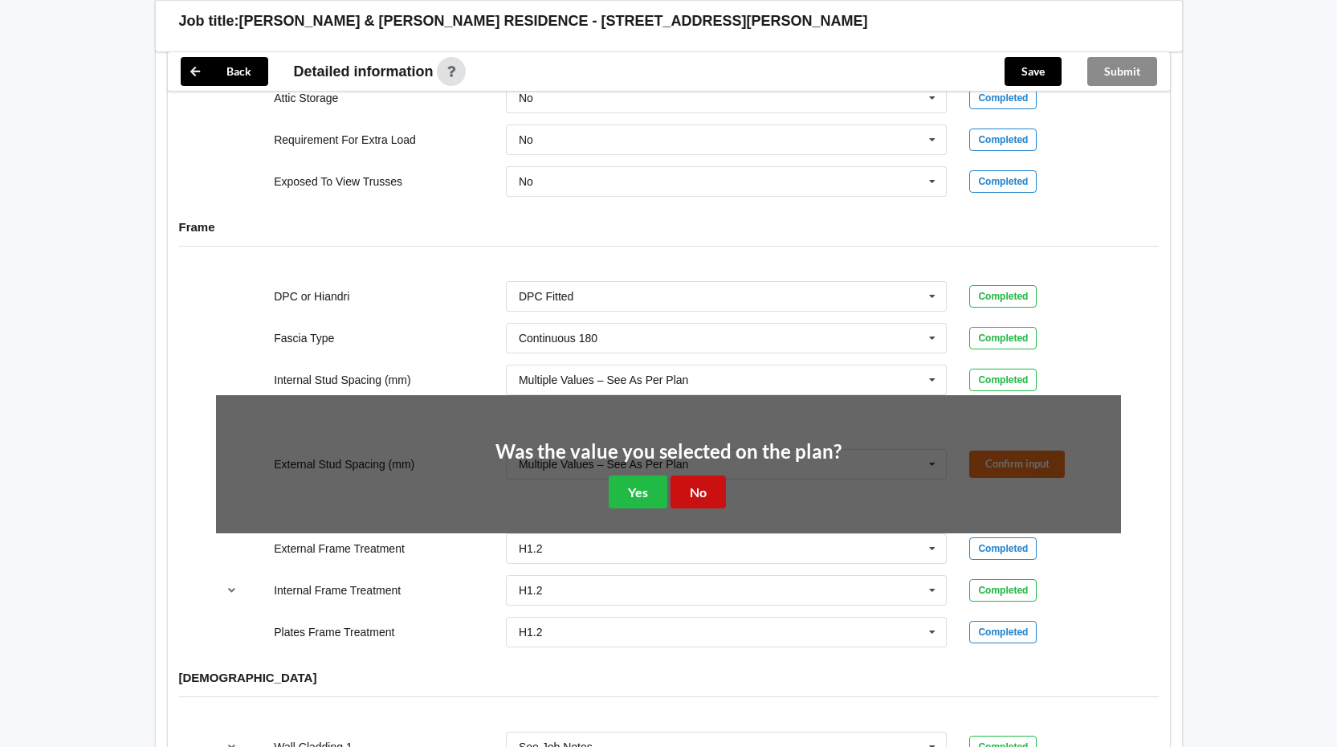
click at [701, 476] on button "No" at bounding box center [698, 492] width 55 height 33
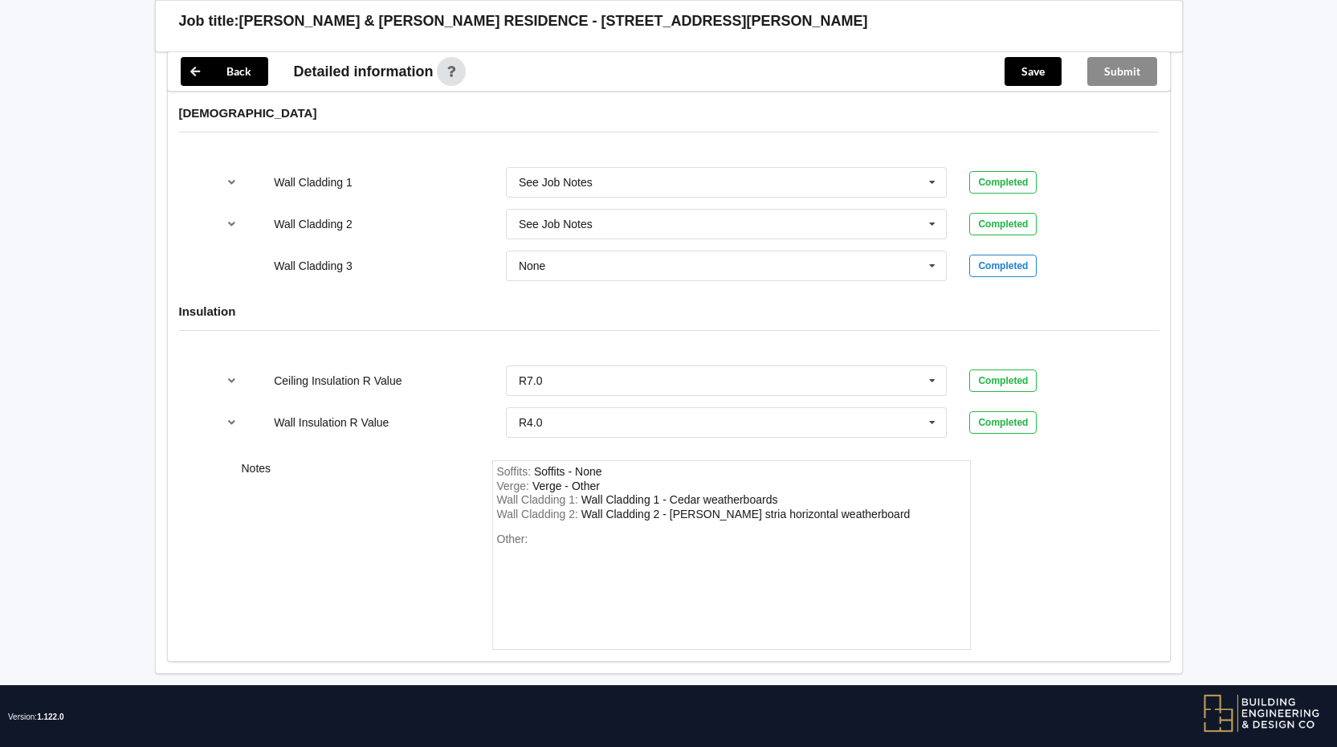
scroll to position [1977, 0]
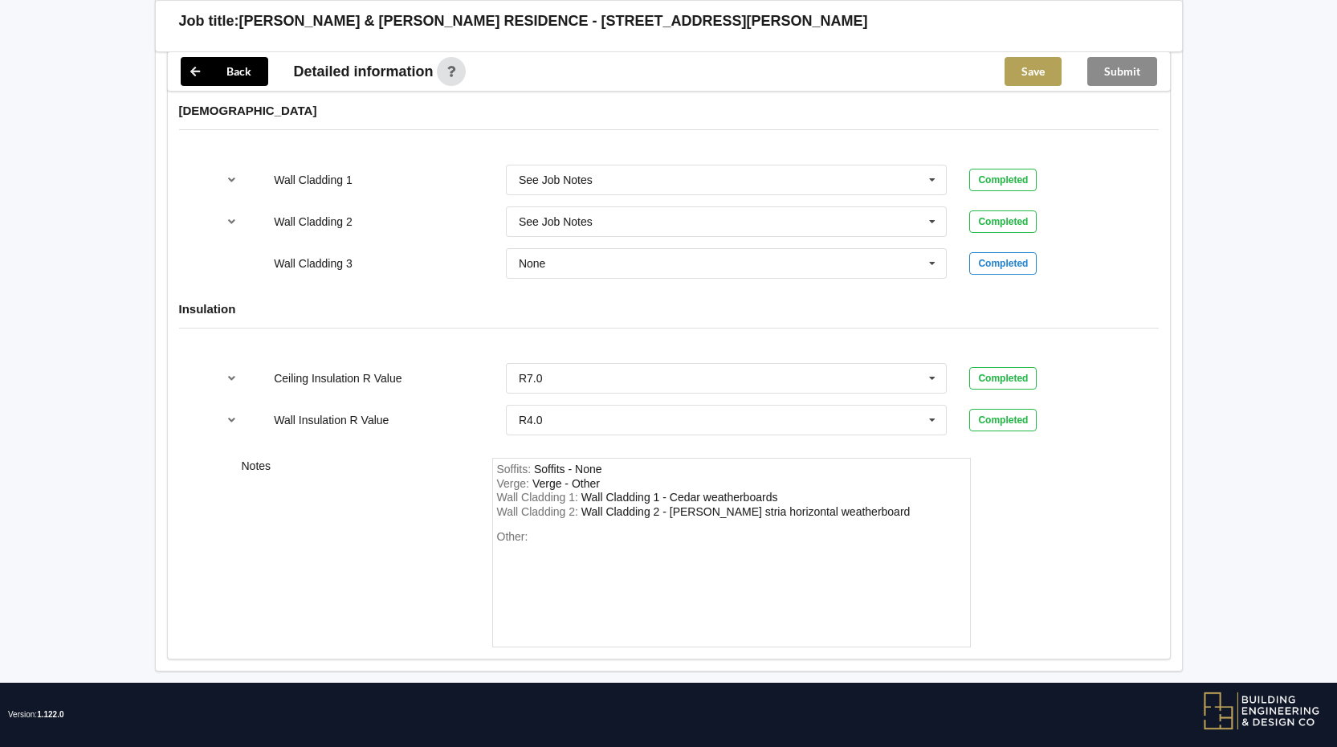
click at [1033, 76] on button "Save" at bounding box center [1033, 71] width 57 height 29
click at [1124, 75] on button "Submit" at bounding box center [1123, 71] width 70 height 29
click at [207, 72] on icon at bounding box center [195, 71] width 29 height 29
